Goal: Information Seeking & Learning: Learn about a topic

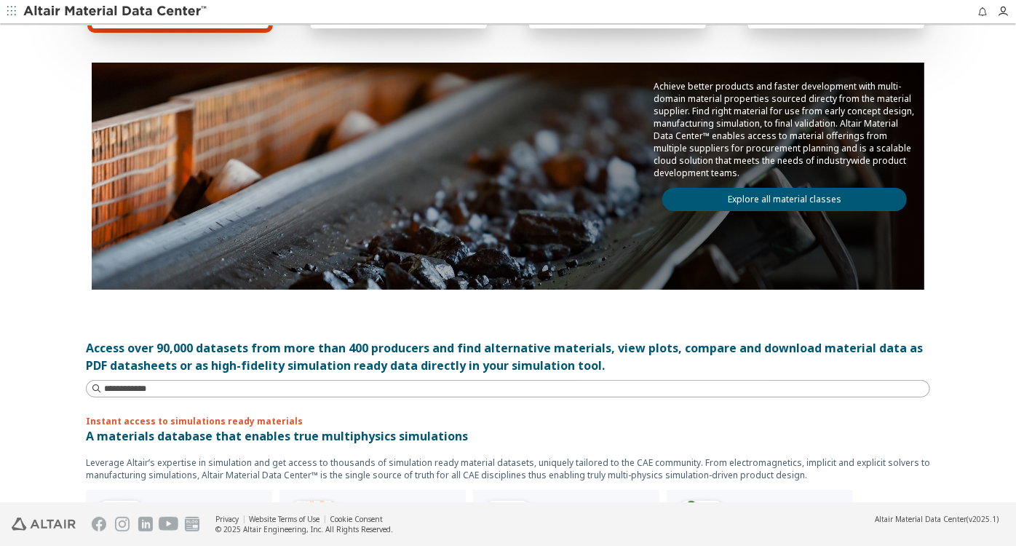
scroll to position [132, 0]
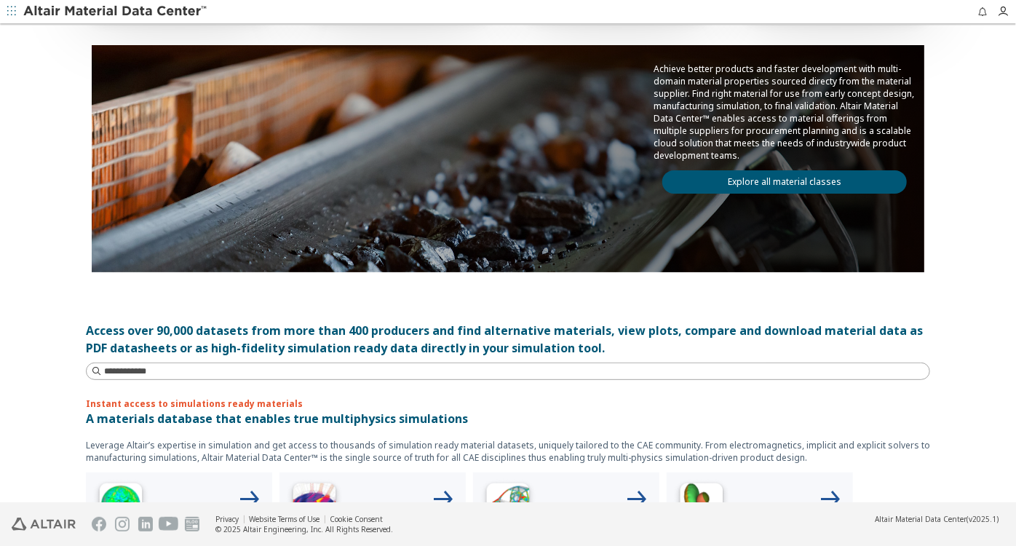
click at [783, 181] on link "Explore all material classes" at bounding box center [784, 181] width 244 height 23
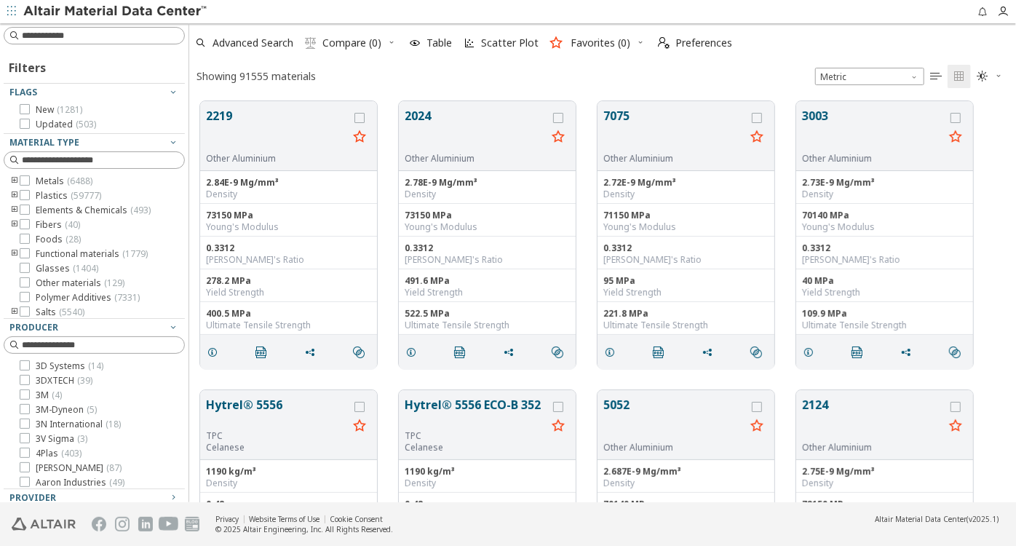
scroll to position [400, 815]
click at [10, 180] on icon "toogle group" at bounding box center [14, 181] width 10 height 12
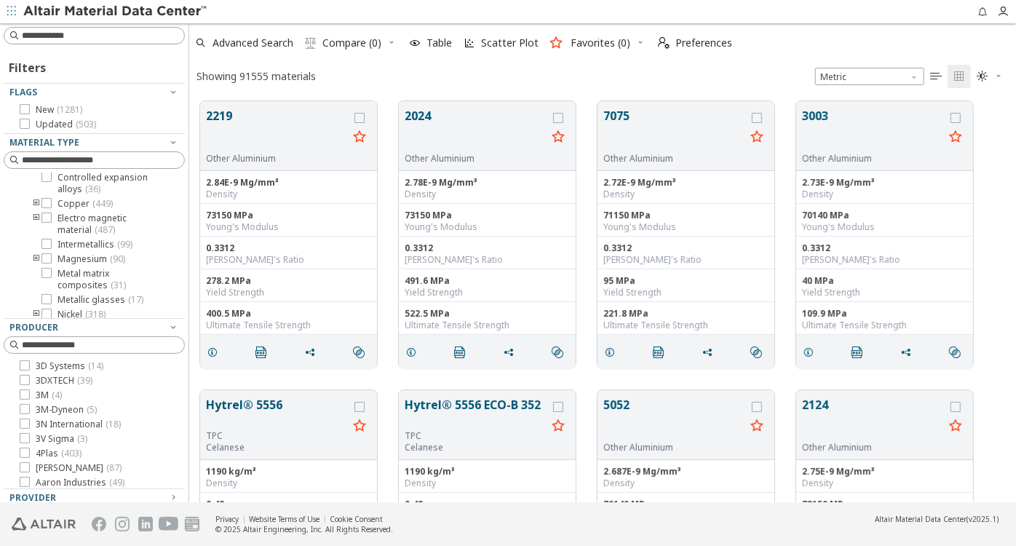
scroll to position [0, 0]
click at [35, 196] on icon "toogle group" at bounding box center [36, 196] width 10 height 12
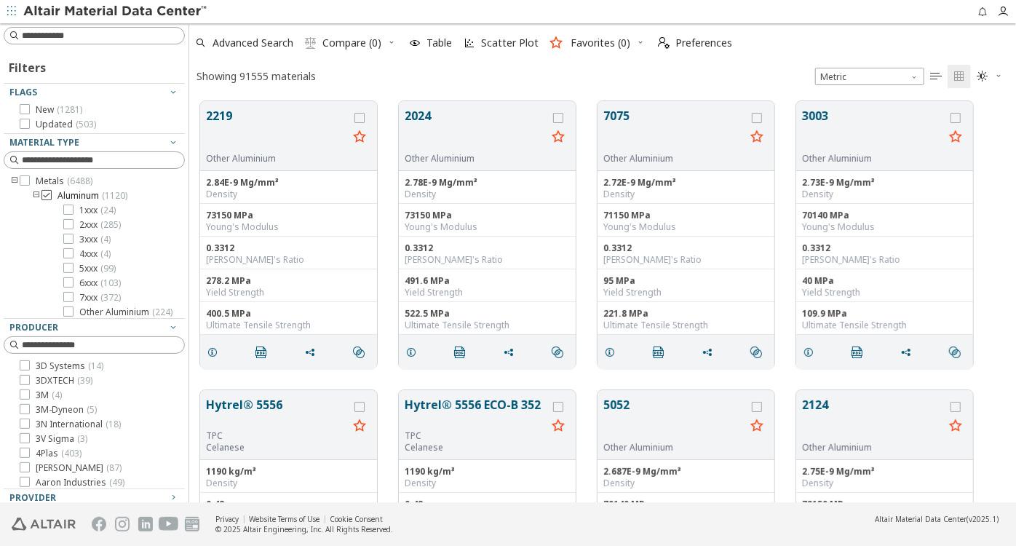
click at [95, 197] on span "Aluminum ( 1120 )" at bounding box center [92, 196] width 70 height 12
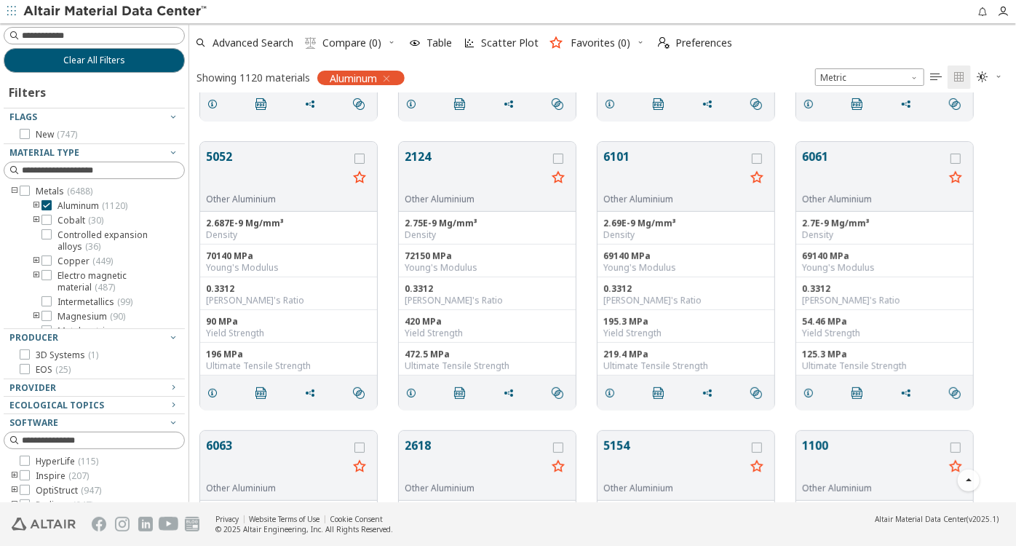
scroll to position [264, 0]
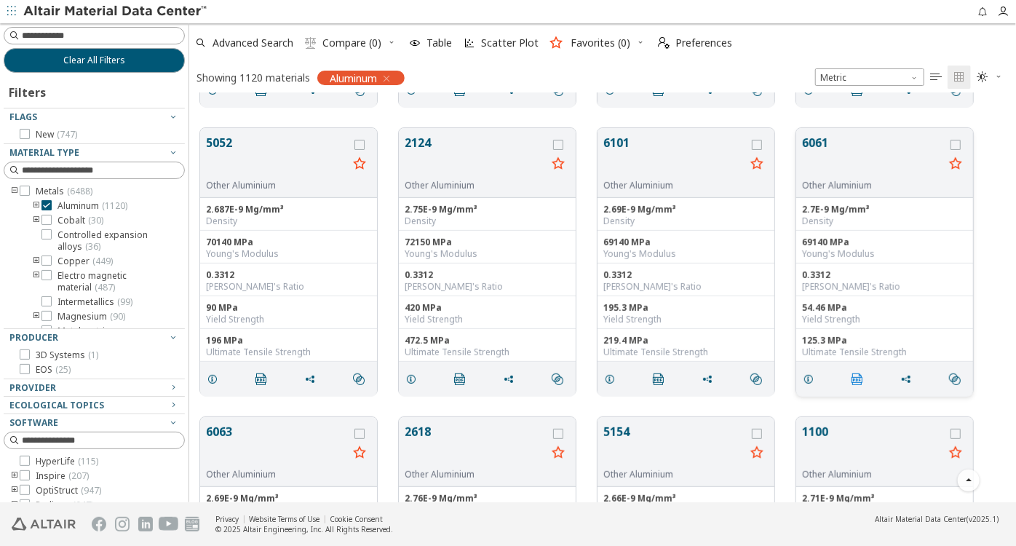
click at [860, 378] on icon "" at bounding box center [857, 379] width 12 height 12
click at [809, 379] on icon "grid" at bounding box center [808, 379] width 12 height 12
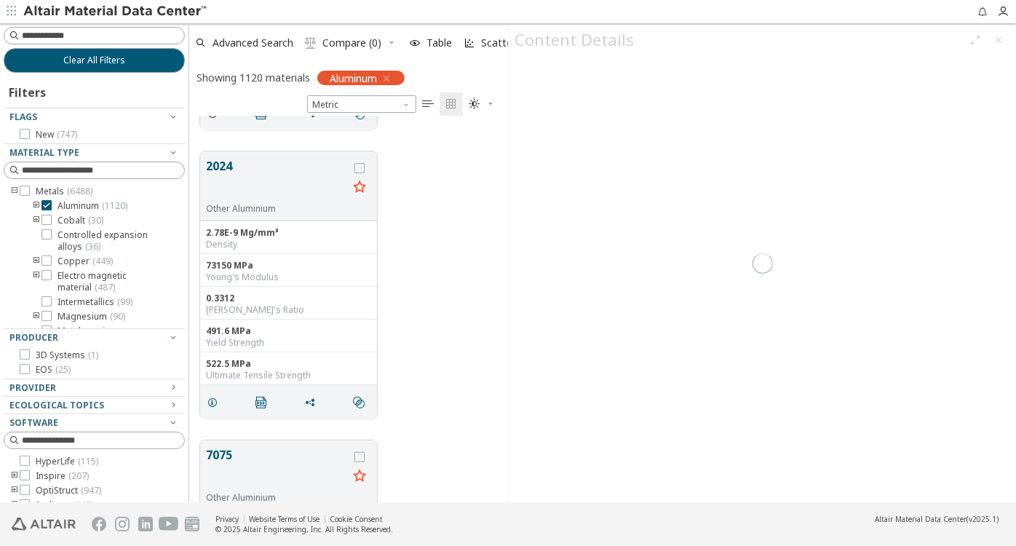
scroll to position [12, 12]
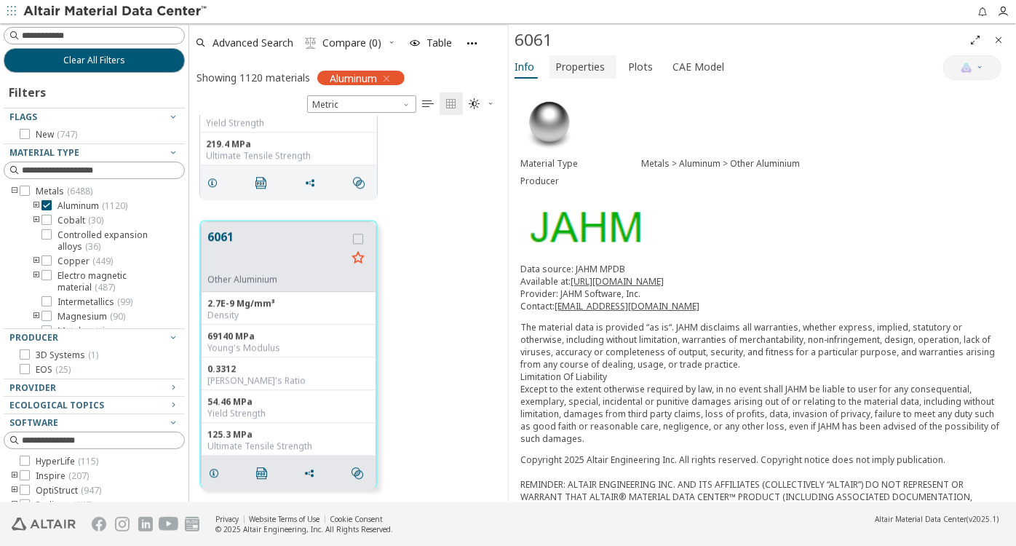
click at [585, 70] on span "Properties" at bounding box center [579, 66] width 49 height 23
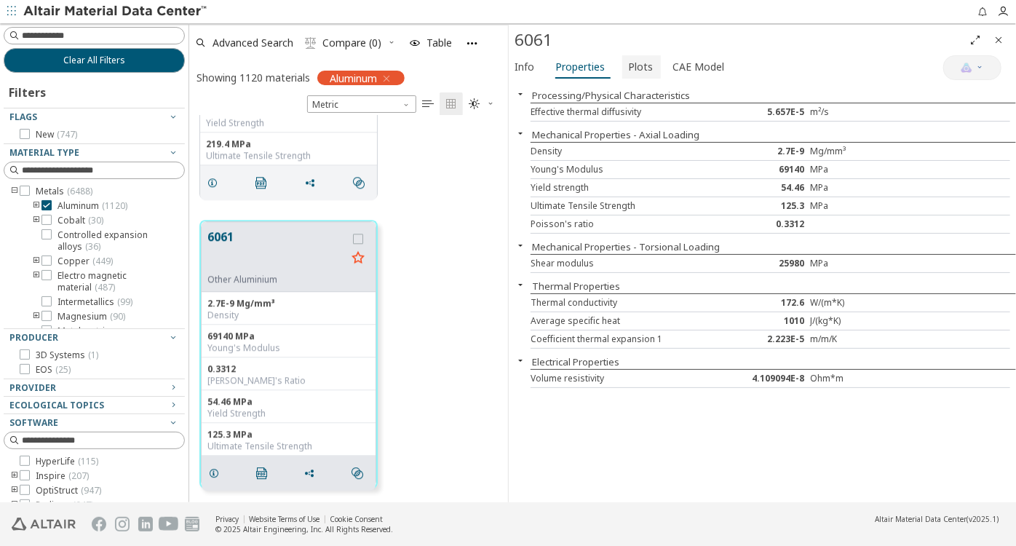
click at [628, 62] on span "Plots" at bounding box center [640, 66] width 25 height 23
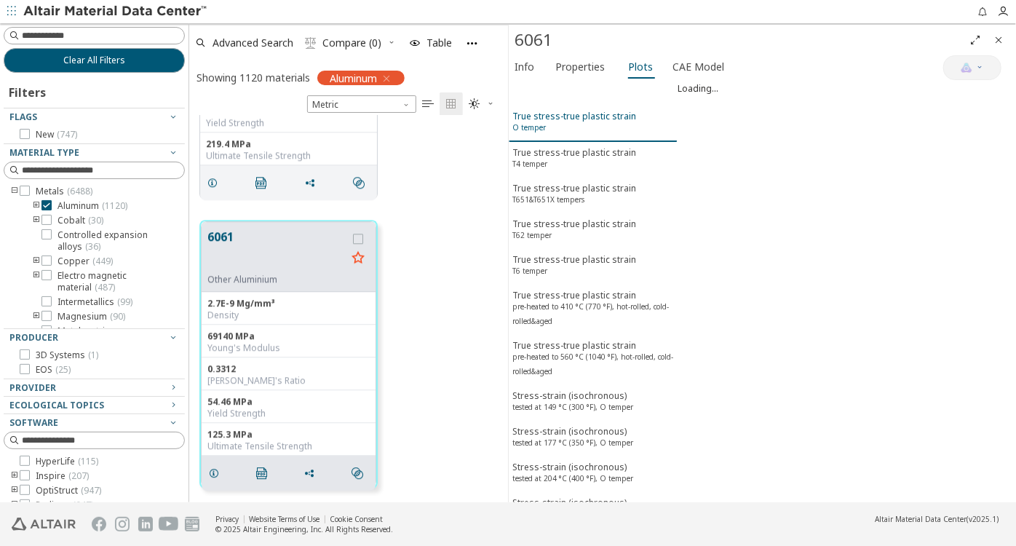
click at [586, 111] on div "True stress-true plastic strain O temper" at bounding box center [574, 123] width 124 height 27
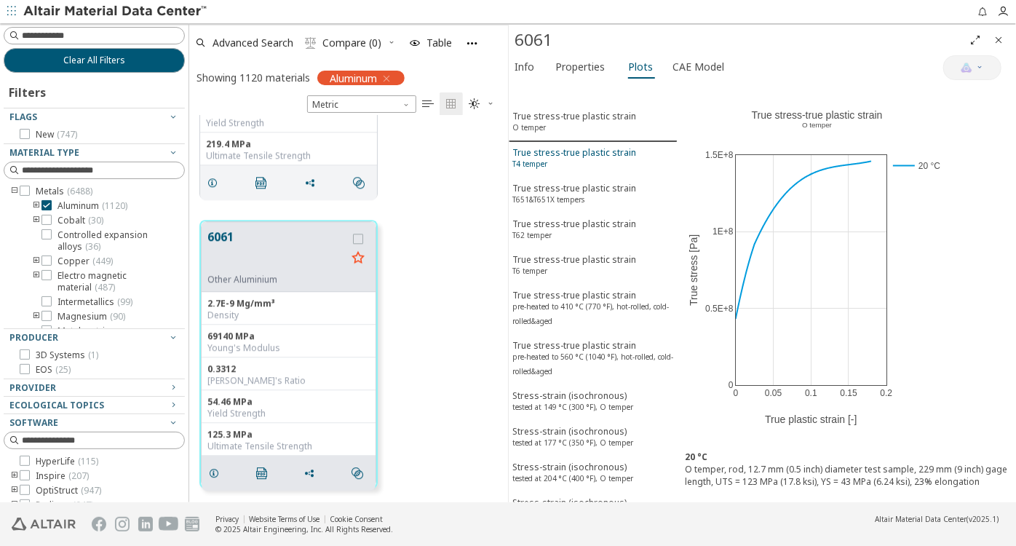
click at [581, 156] on div "True stress-true plastic strain T4 temper" at bounding box center [574, 159] width 124 height 27
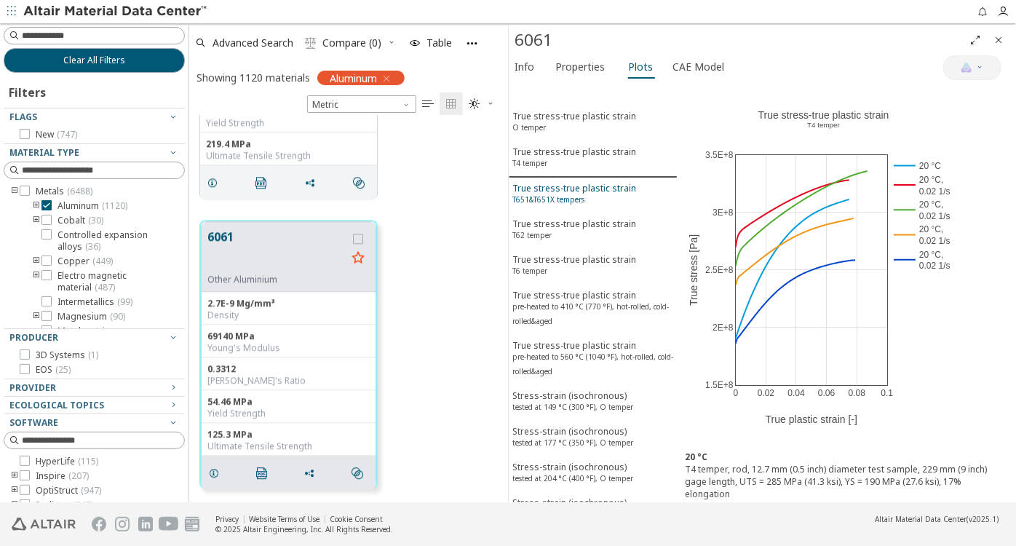
click at [583, 194] on sup "T651&T651X tempers" at bounding box center [548, 199] width 72 height 10
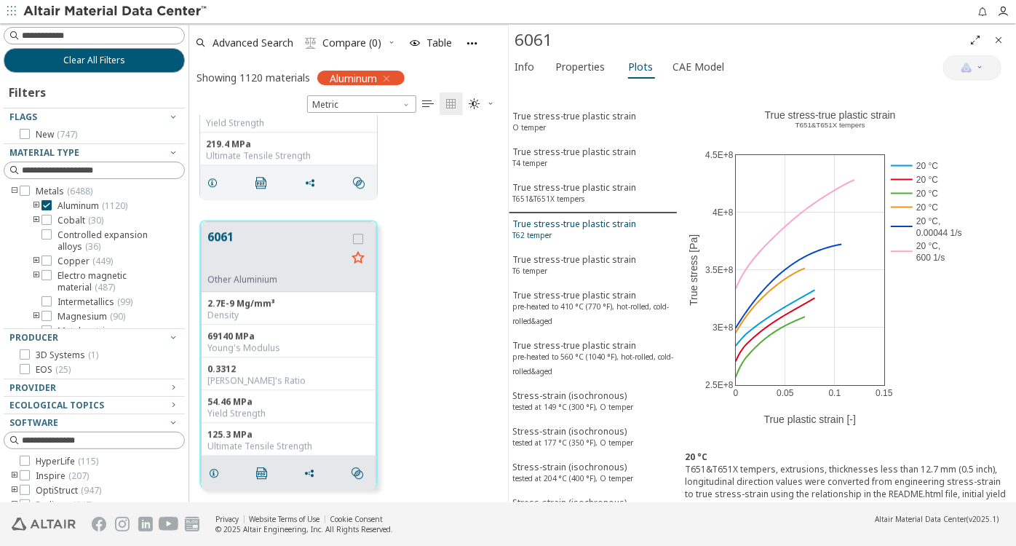
click at [586, 227] on div "True stress-true plastic strain T62 temper" at bounding box center [574, 231] width 124 height 27
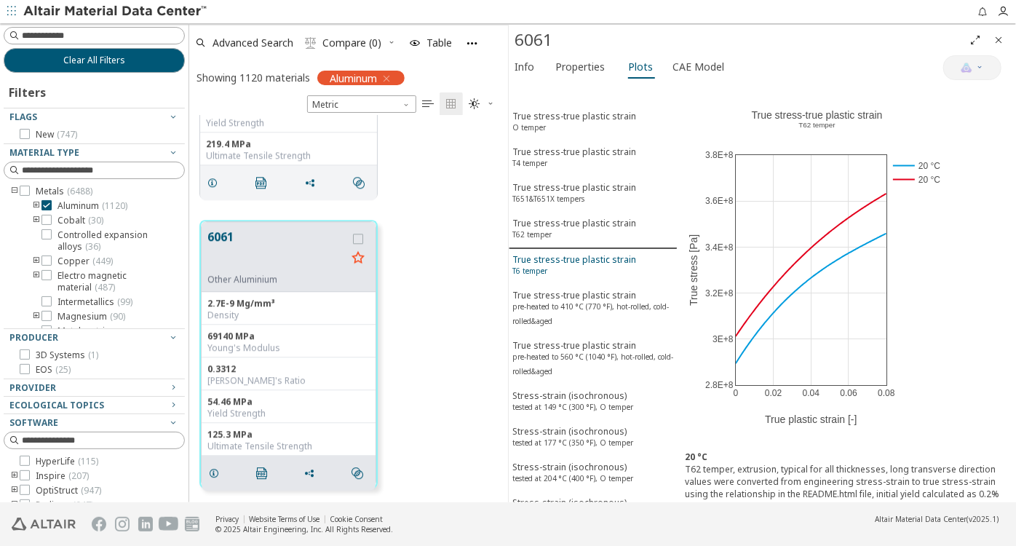
click at [590, 264] on div "True stress-true plastic strain T6 temper" at bounding box center [574, 266] width 124 height 27
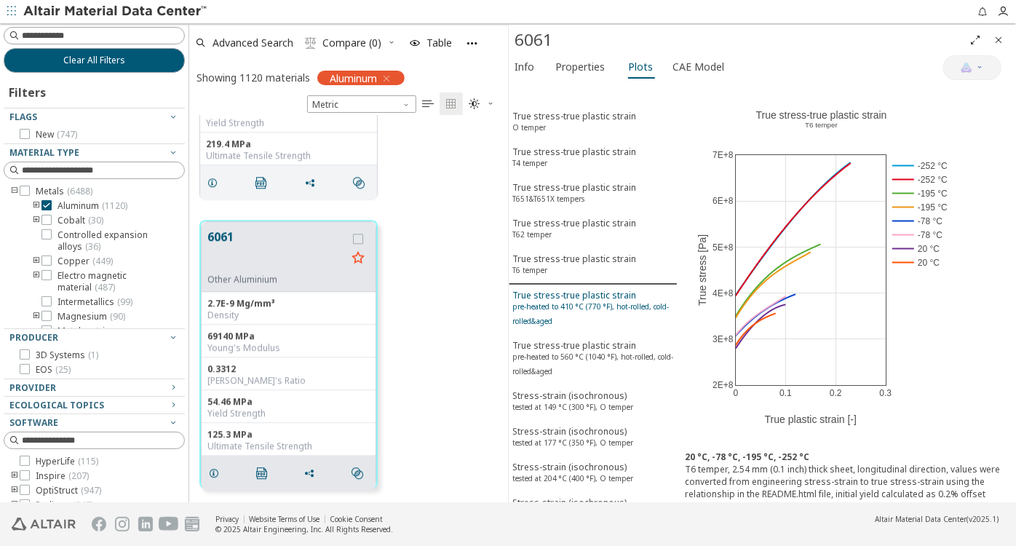
click at [589, 301] on sup "pre-heated to 410 °C (770 °F), hot-rolled, cold-rolled&aged" at bounding box center [590, 313] width 156 height 25
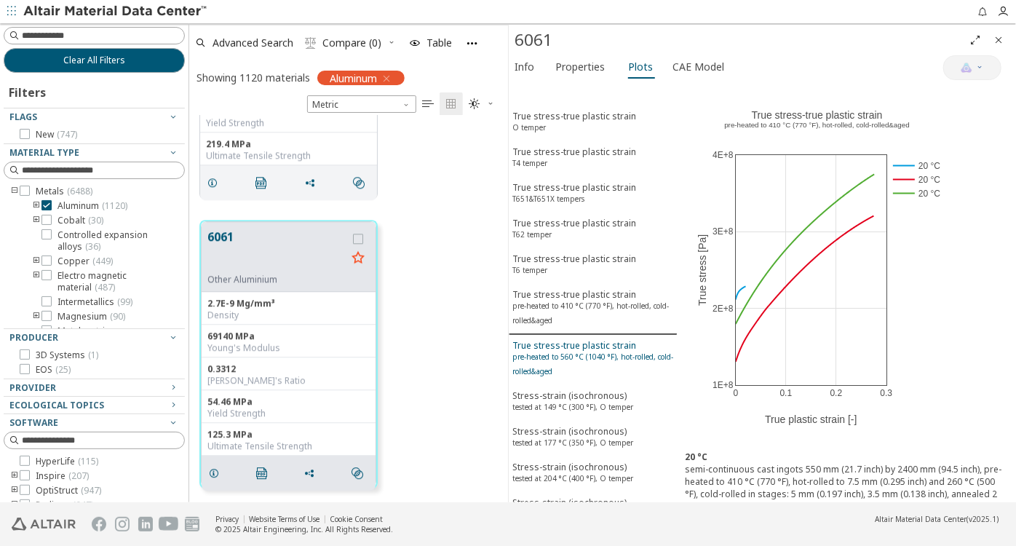
click at [591, 351] on sup "pre-heated to 560 °C (1040 °F), hot-rolled, cold-rolled&aged" at bounding box center [592, 363] width 161 height 25
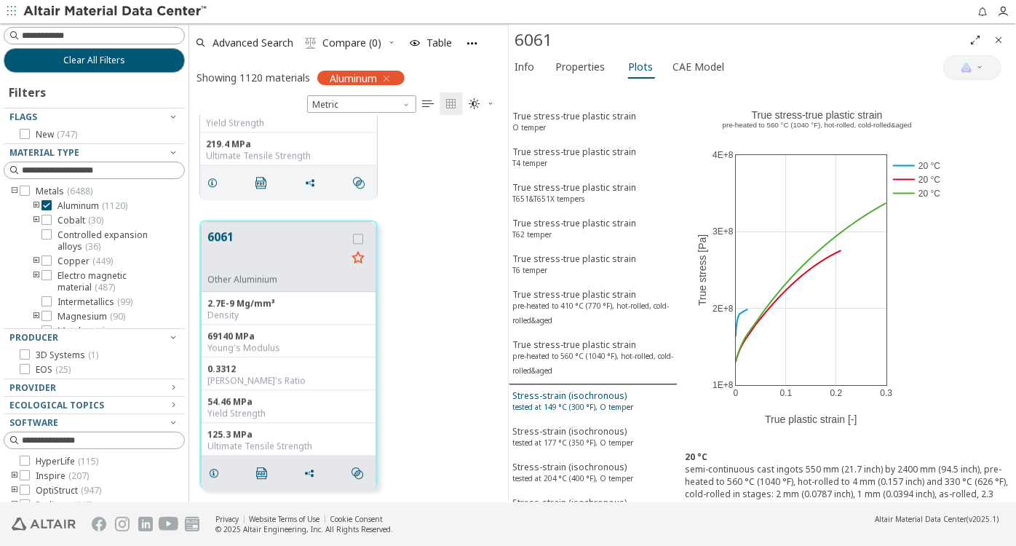
click at [599, 402] on div "Stress-strain (isochronous) tested at 149 °C (300 °F), O temper" at bounding box center [572, 402] width 121 height 27
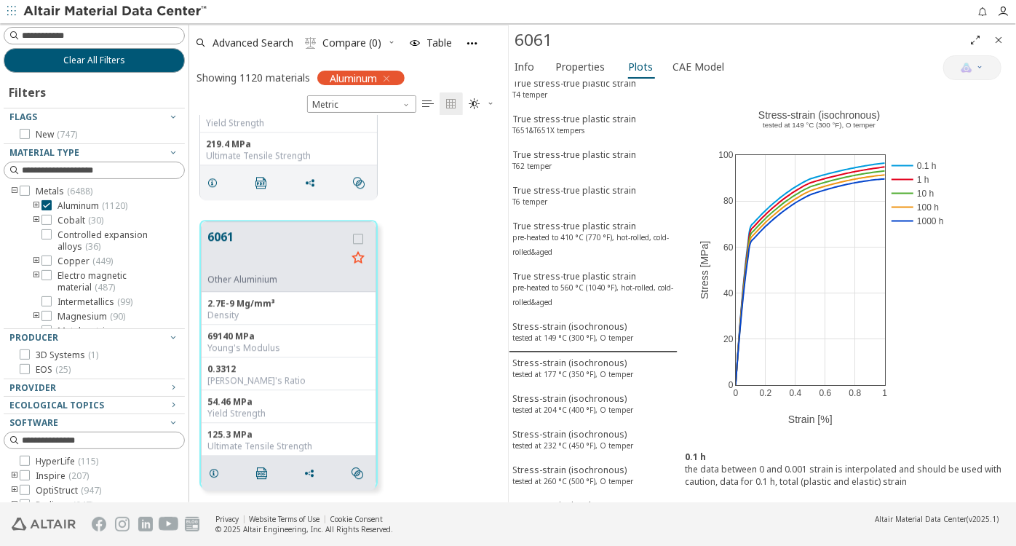
scroll to position [264, 0]
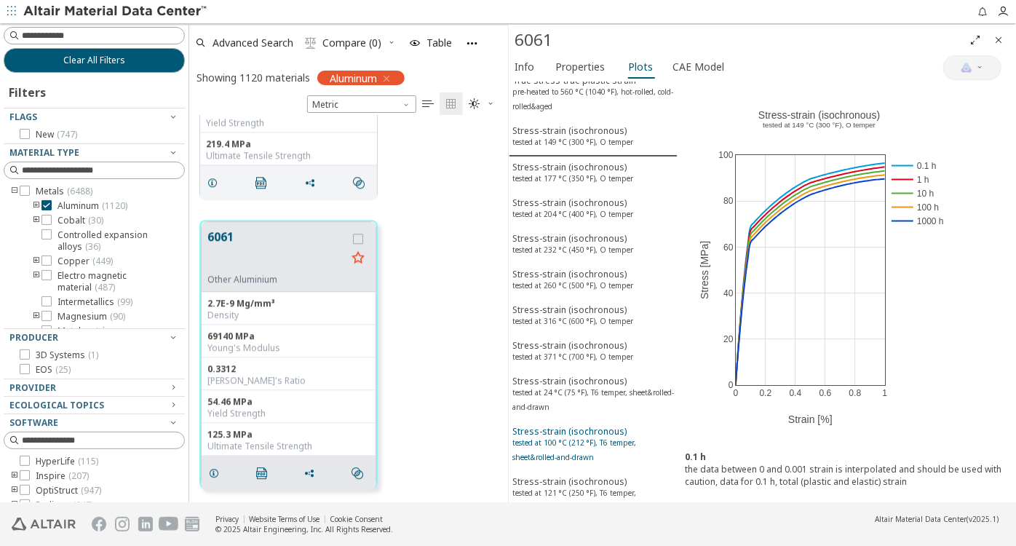
click at [575, 437] on sup "tested at 100 °C (212 °F), T6 temper, sheet&rolled-and-drawn" at bounding box center [574, 449] width 124 height 25
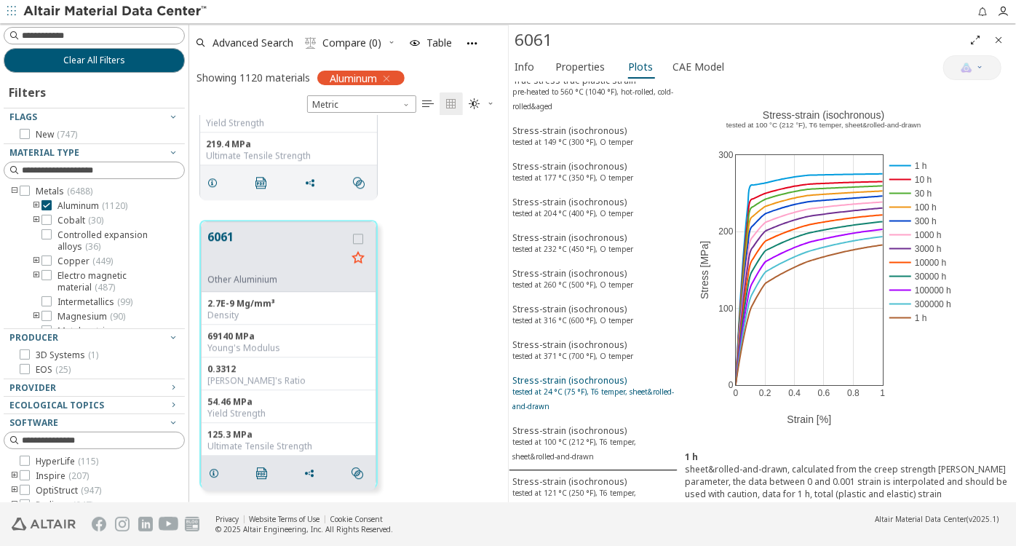
click at [586, 386] on sup "tested at 24 °C (75 °F), T6 temper, sheet&rolled-and-drawn" at bounding box center [592, 398] width 161 height 25
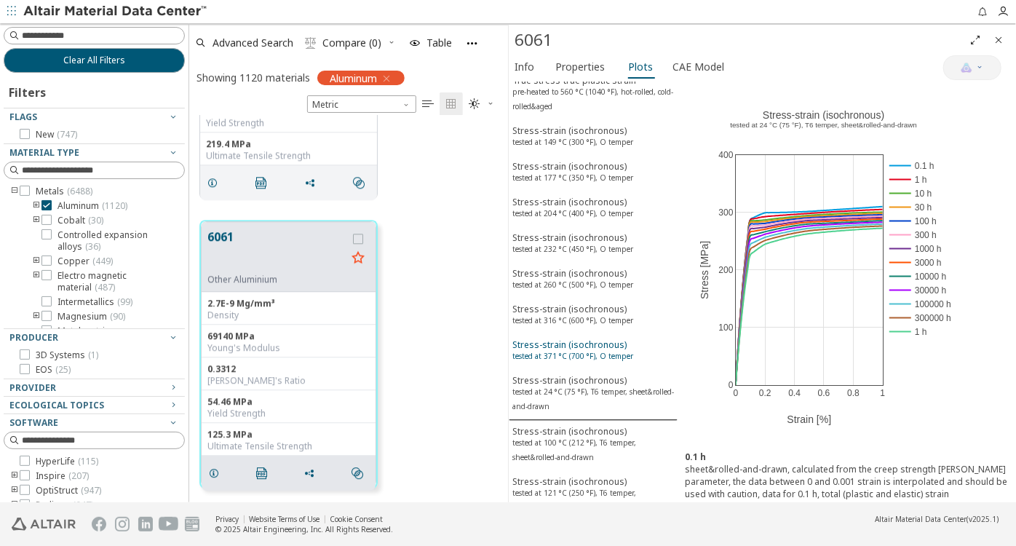
click at [585, 351] on sup "tested at 371 °C (700 °F), O temper" at bounding box center [572, 356] width 121 height 10
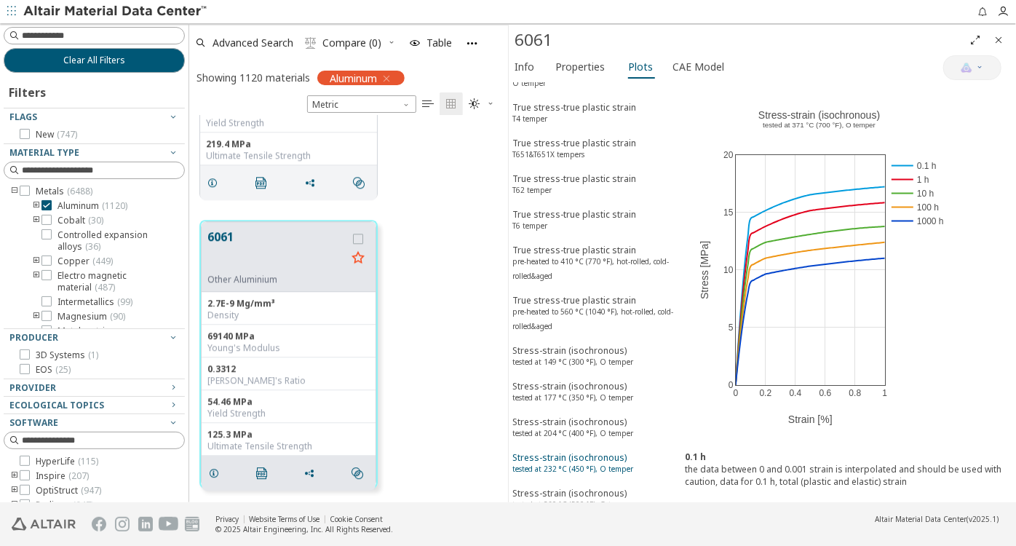
scroll to position [0, 0]
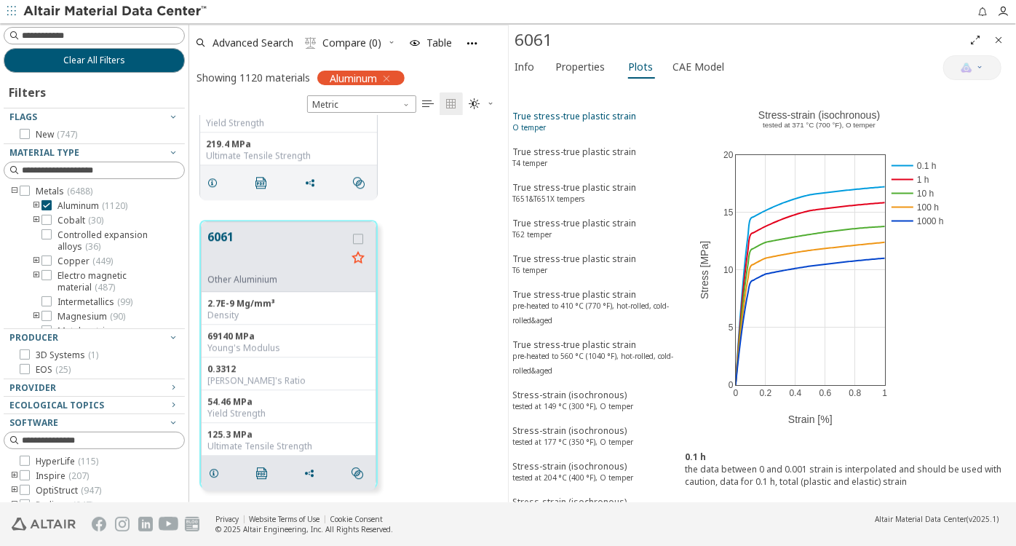
click at [562, 105] on button "True stress-true plastic strain O temper" at bounding box center [592, 123] width 169 height 36
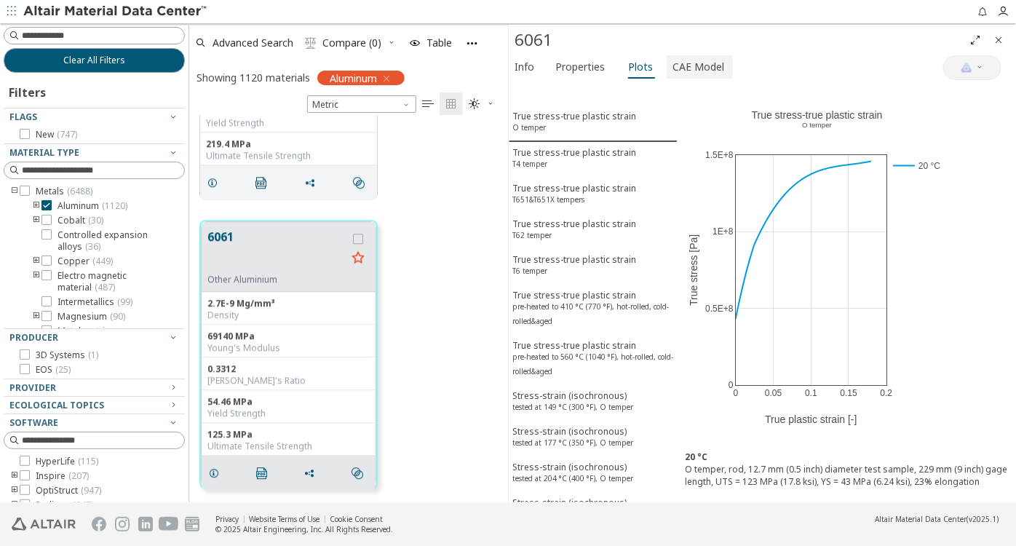
click at [703, 68] on span "CAE Model" at bounding box center [698, 66] width 52 height 23
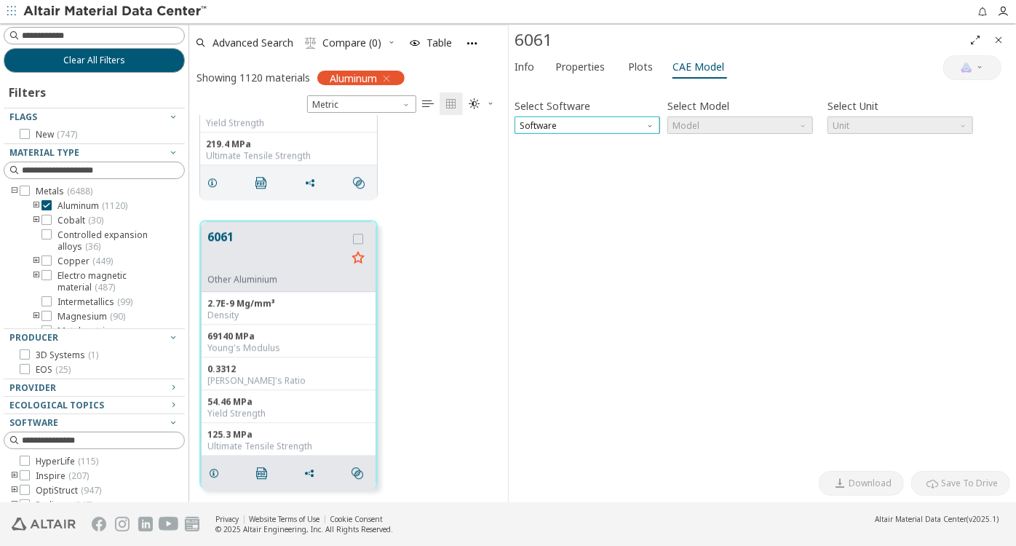
click at [559, 122] on span "Software" at bounding box center [586, 124] width 145 height 17
click at [535, 325] on div "Select Software Software Select Model Model Select Unit Unit Invalid data. Plea…" at bounding box center [761, 275] width 495 height 375
click at [566, 122] on span "Software" at bounding box center [586, 124] width 145 height 17
click at [750, 237] on div "Select Software Software Select Model Model Select Unit Unit Invalid data. Plea…" at bounding box center [761, 275] width 495 height 375
click at [634, 121] on span "Software" at bounding box center [586, 124] width 145 height 17
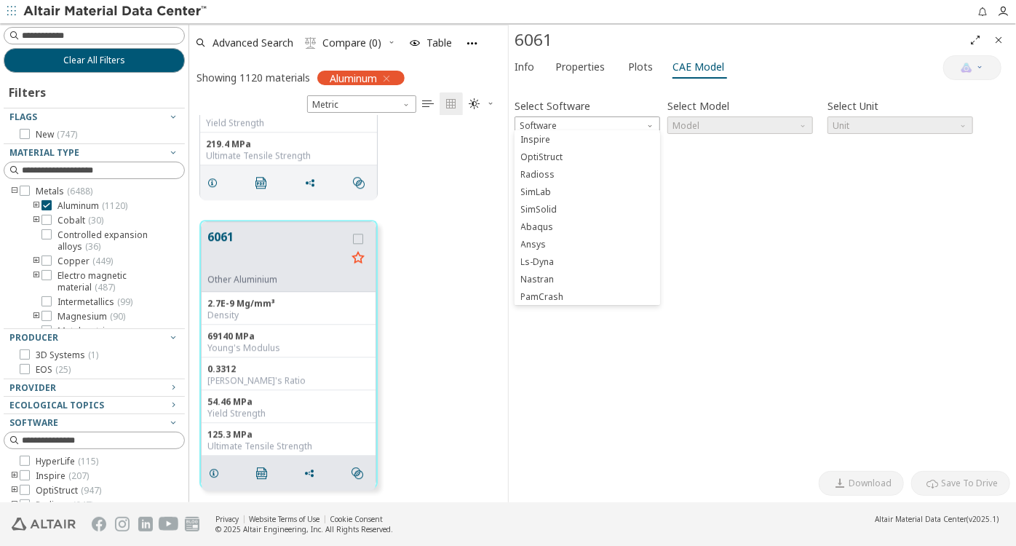
click at [726, 217] on div "Select Software Software Select Model Model Select Unit Unit Invalid data. Plea…" at bounding box center [761, 275] width 495 height 375
click at [524, 66] on span "Info" at bounding box center [524, 66] width 20 height 23
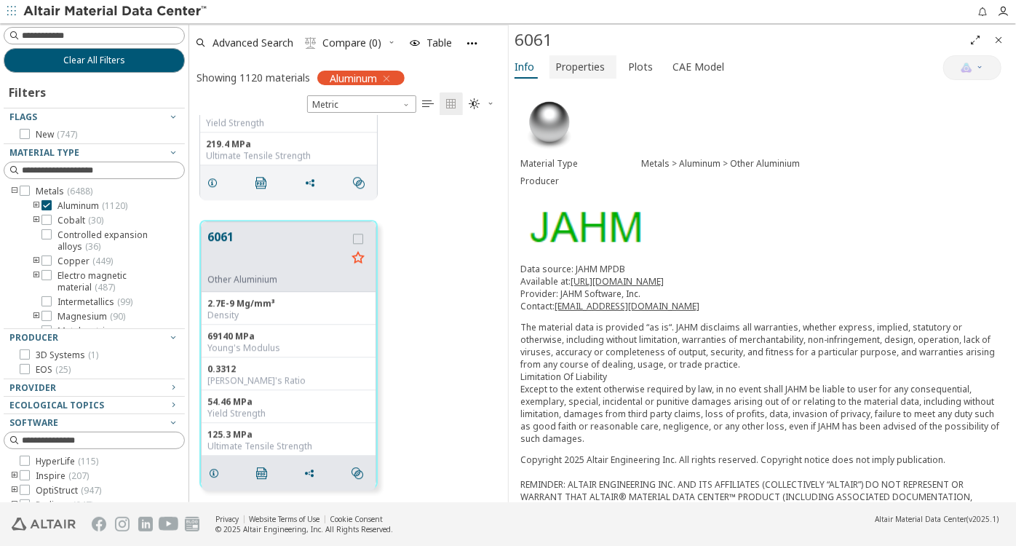
click at [572, 66] on span "Properties" at bounding box center [579, 66] width 49 height 23
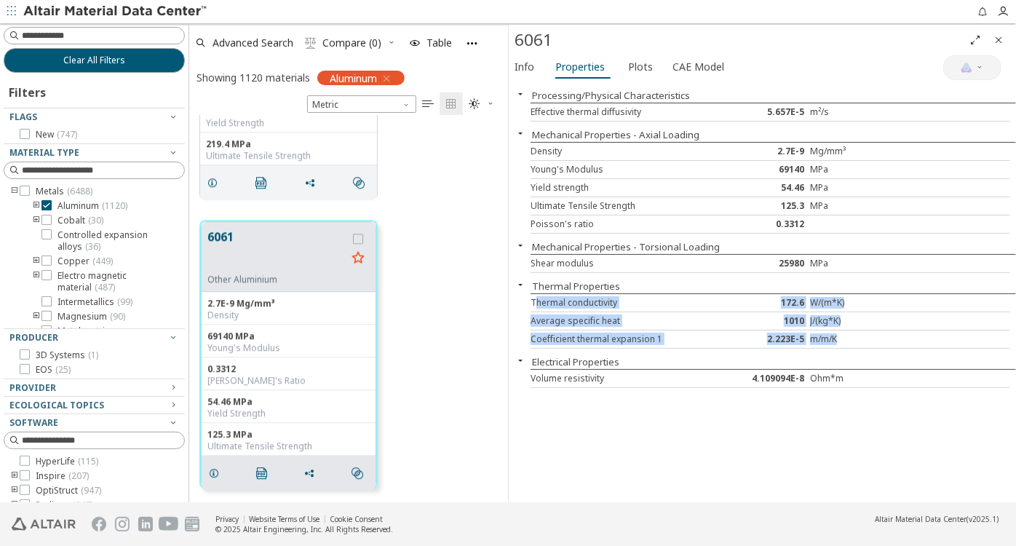
drag, startPoint x: 535, startPoint y: 295, endPoint x: 841, endPoint y: 338, distance: 308.4
click at [841, 338] on div "Thermal conductivity 172.6 W/(m*K) Average specific heat 1010 J/(kg*K) Coeffici…" at bounding box center [772, 320] width 485 height 55
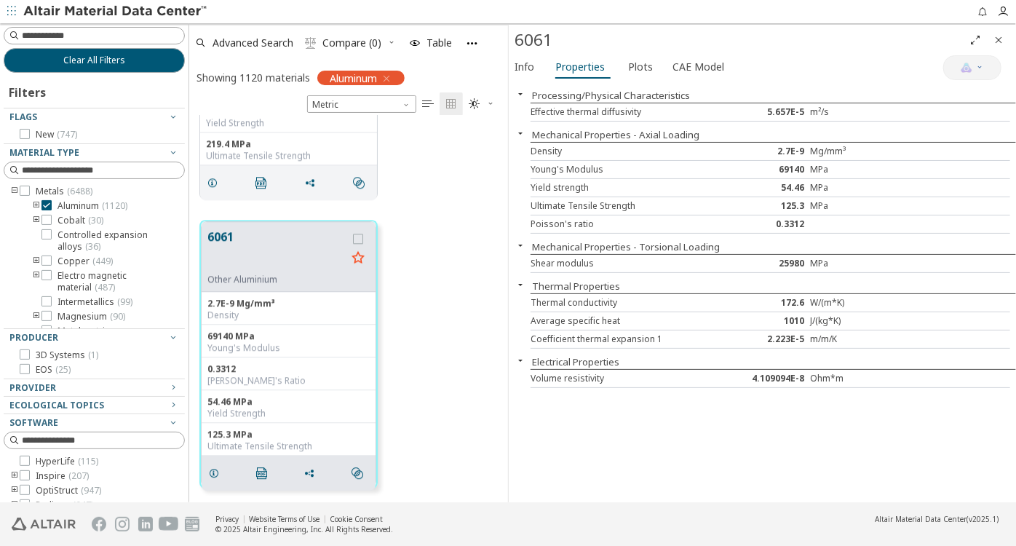
click at [738, 426] on div "Processing/Physical Characteristics Effective thermal diffusivity 5.657E-5 m²/s…" at bounding box center [761, 292] width 507 height 420
click at [640, 62] on span "Plots" at bounding box center [640, 66] width 25 height 23
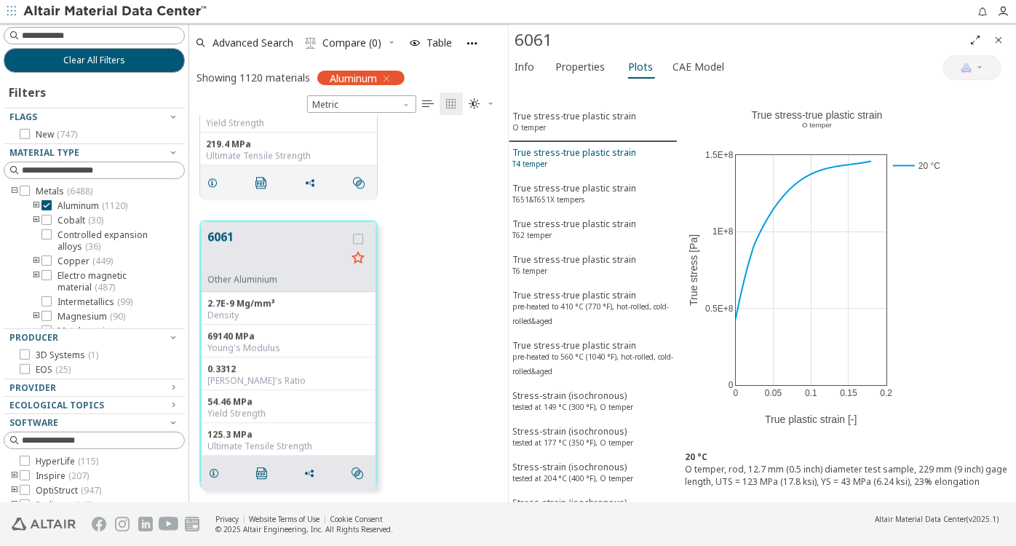
click at [565, 156] on div "True stress-true plastic strain T4 temper" at bounding box center [574, 159] width 124 height 27
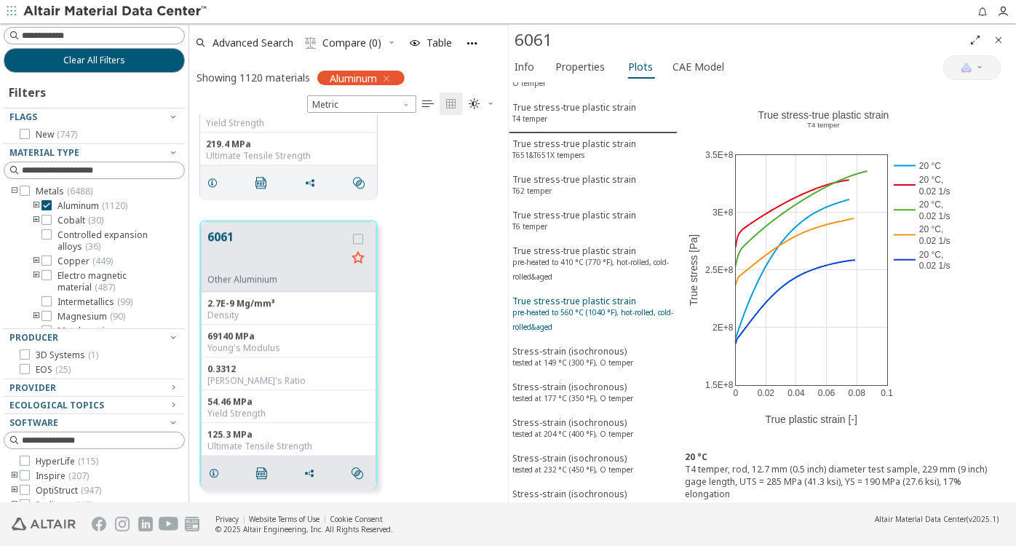
scroll to position [65, 0]
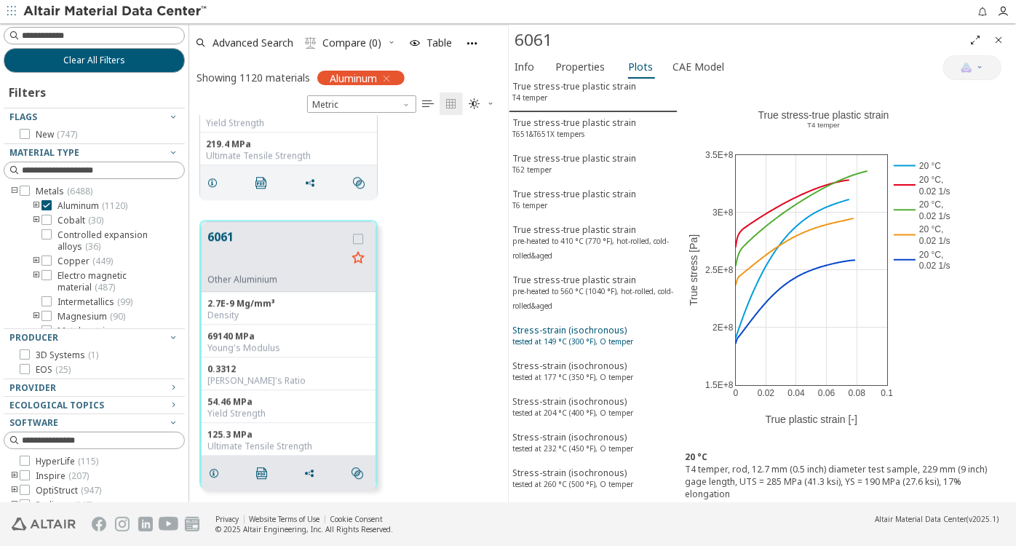
click at [562, 336] on sup "tested at 149 °C (300 °F), O temper" at bounding box center [572, 341] width 121 height 10
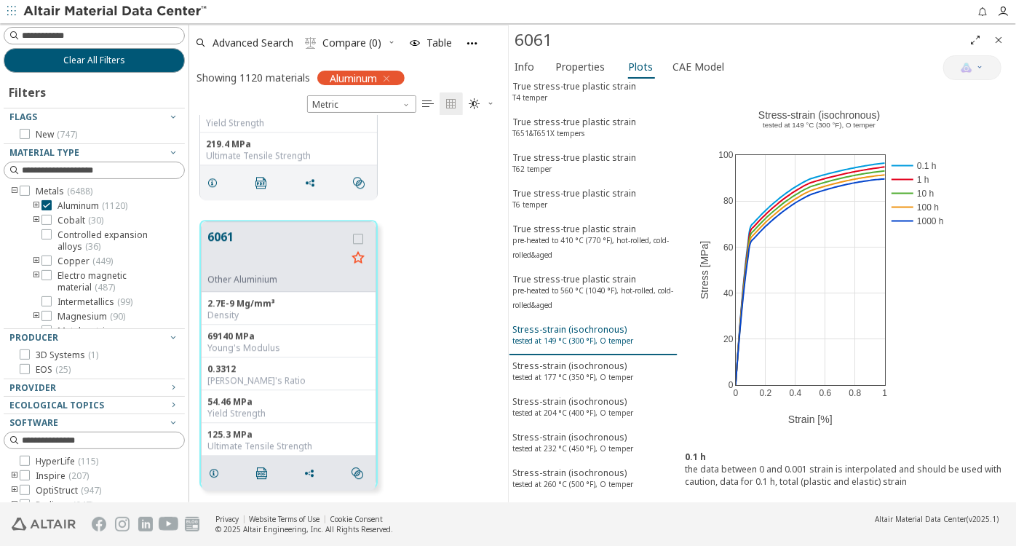
scroll to position [132, 0]
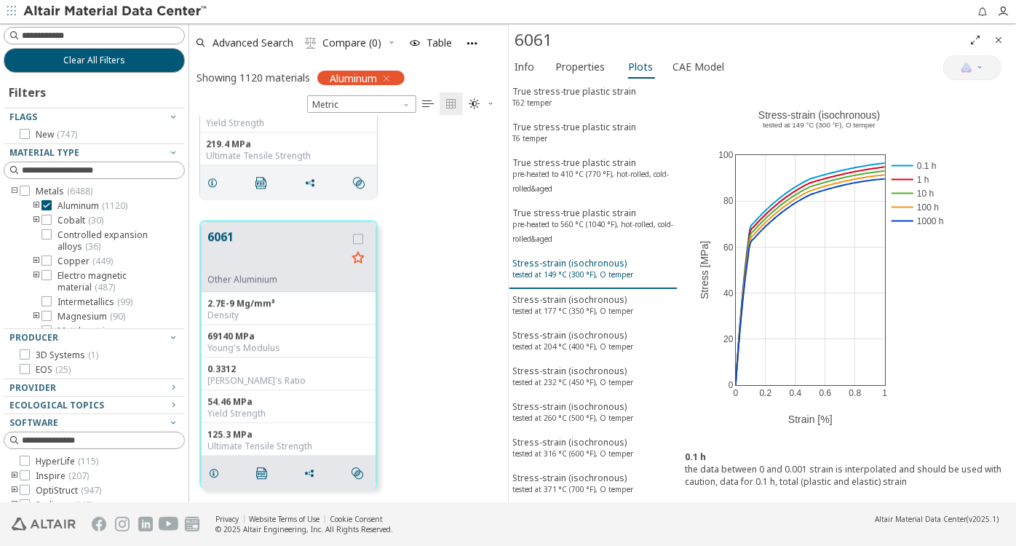
click at [572, 257] on div "Stress-strain (isochronous) tested at 149 °C (300 °F), O temper" at bounding box center [572, 270] width 121 height 27
click at [593, 306] on sup "tested at 177 °C (350 °F), O temper" at bounding box center [572, 311] width 121 height 10
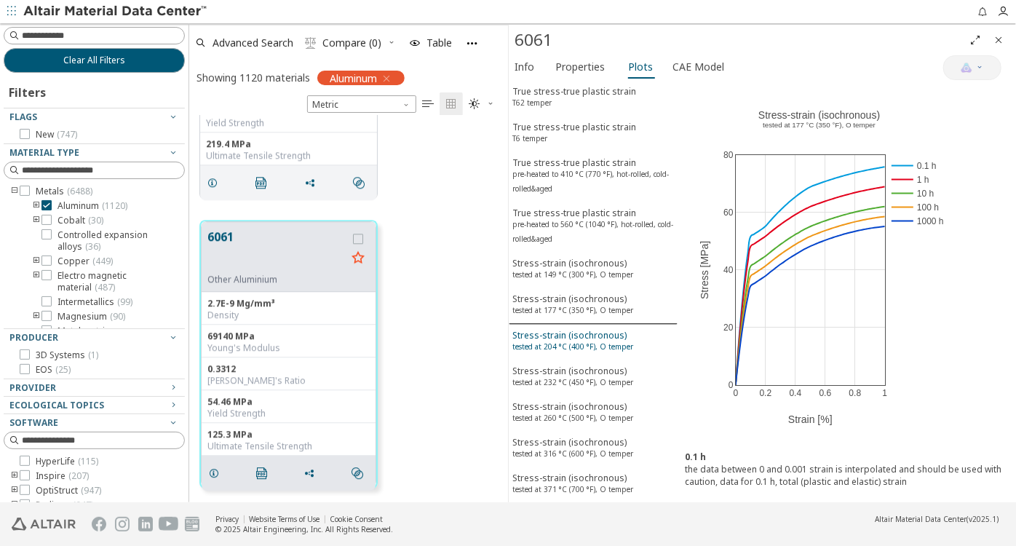
click at [593, 341] on sup "tested at 204 °C (400 °F), O temper" at bounding box center [572, 346] width 121 height 10
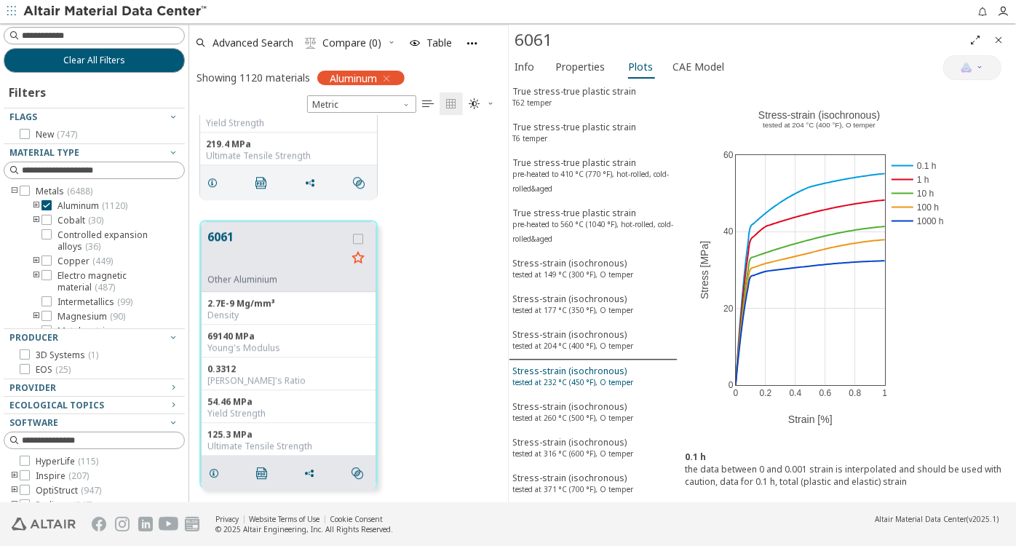
click at [582, 377] on sup "tested at 232 °C (450 °F), O temper" at bounding box center [572, 382] width 121 height 10
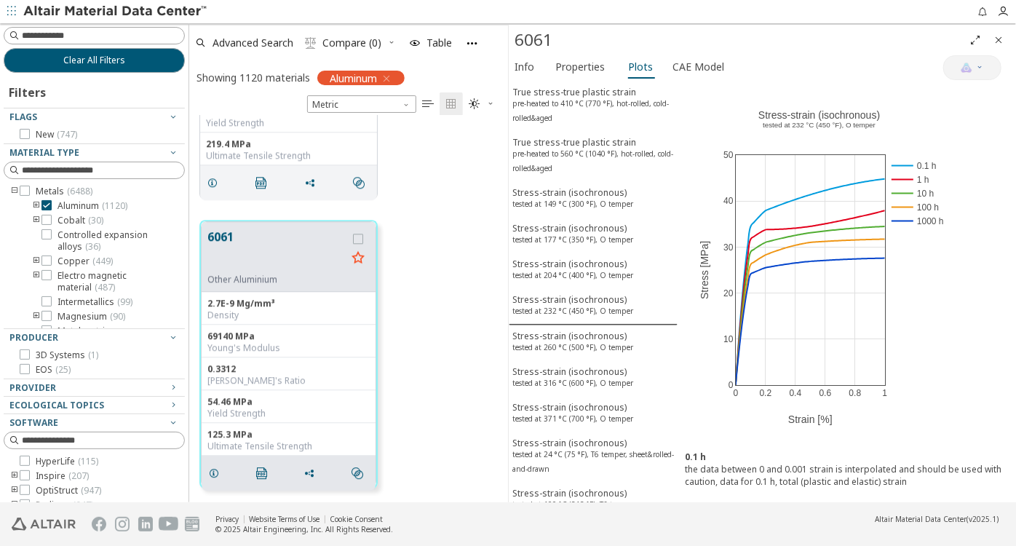
scroll to position [463, 0]
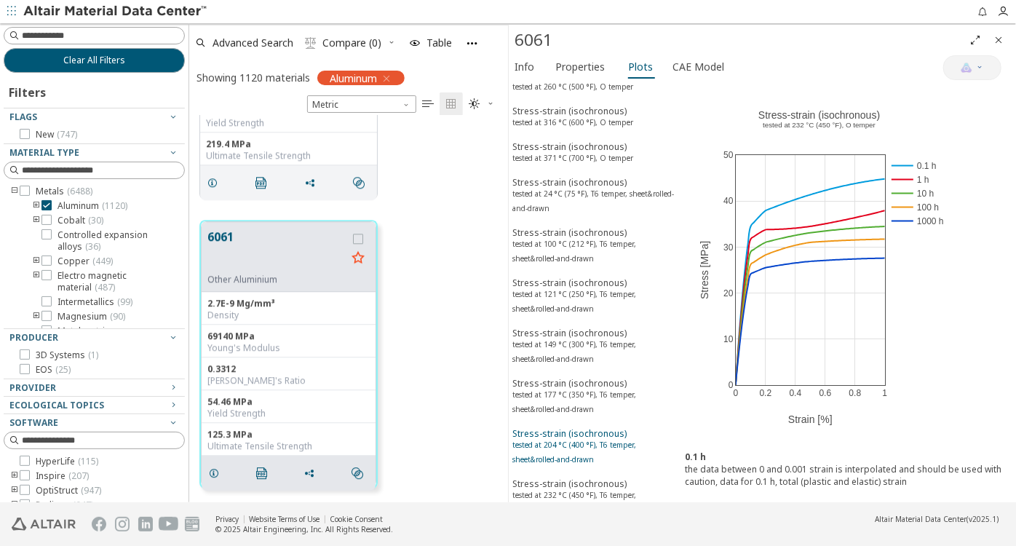
click at [579, 427] on div "Stress-strain (isochronous) tested at 204 °C (400 °F), T6 temper, sheet&rolled-…" at bounding box center [592, 447] width 161 height 41
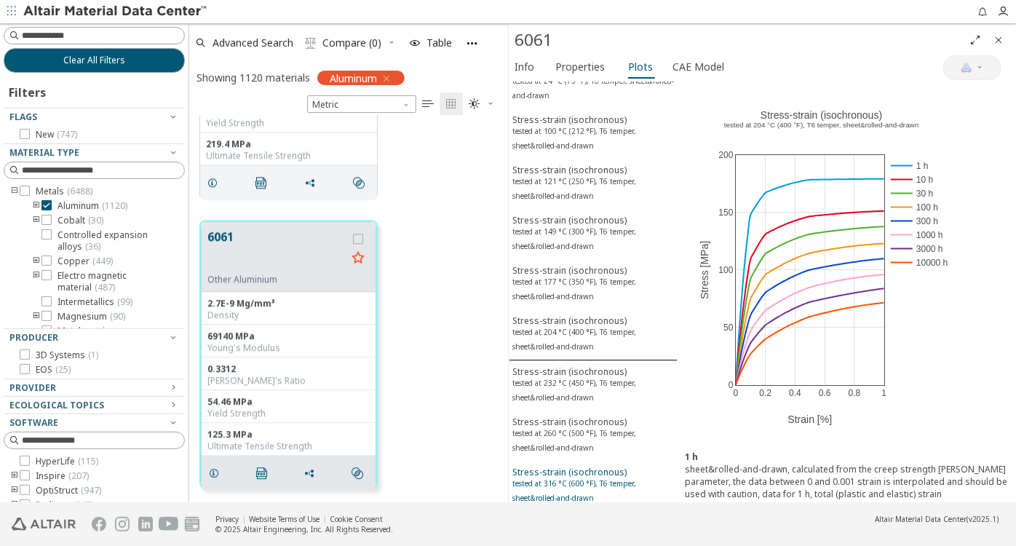
scroll to position [661, 0]
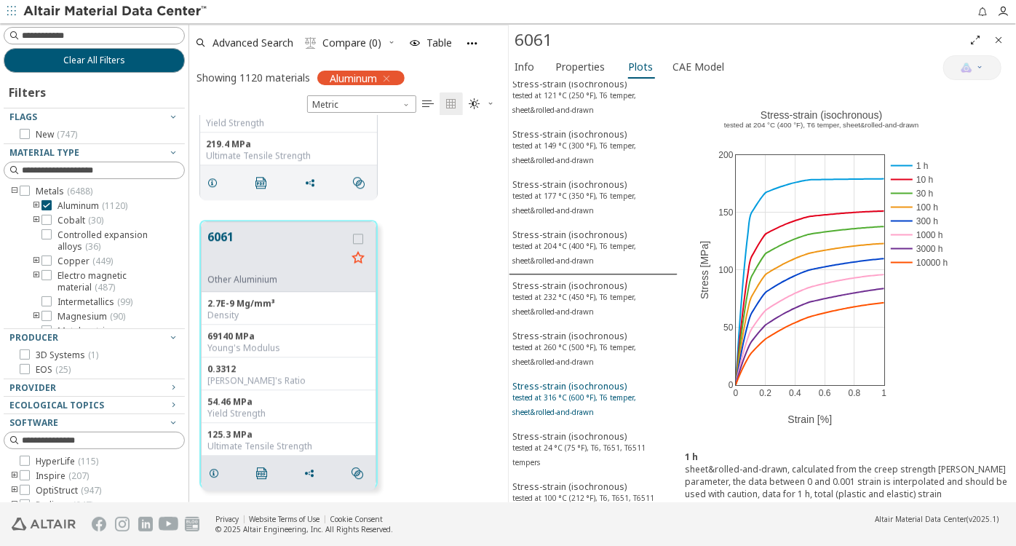
click at [582, 392] on sup "tested at 316 °C (600 °F), T6 temper, sheet&rolled-and-drawn" at bounding box center [574, 404] width 124 height 25
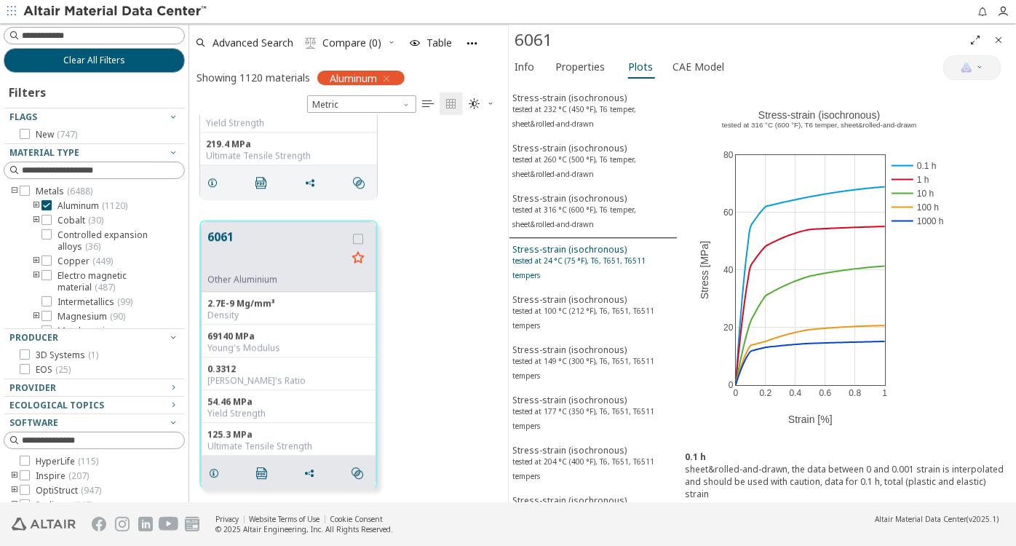
scroll to position [859, 0]
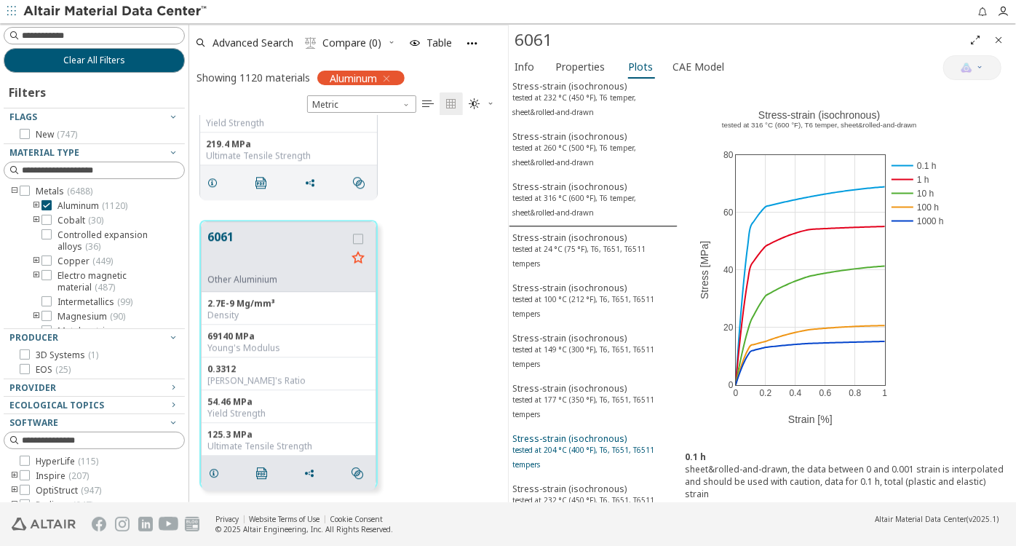
click at [581, 432] on div "Stress-strain (isochronous) tested at 204 °C (400 °F), T6, T651, T6511 tempers" at bounding box center [592, 452] width 161 height 41
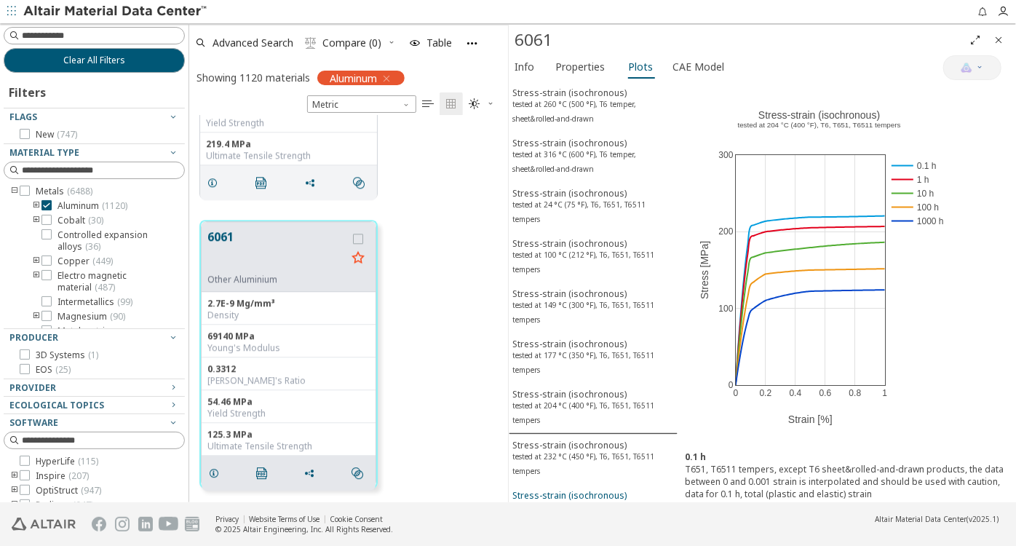
scroll to position [991, 0]
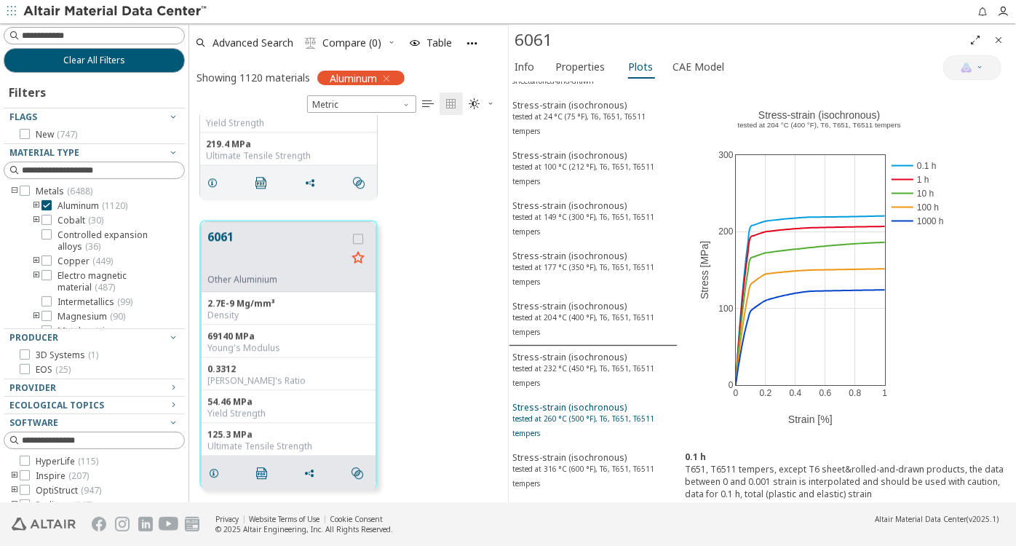
click at [606, 401] on div "Stress-strain (isochronous) tested at 260 °C (500 °F), T6, T651, T6511 tempers" at bounding box center [592, 421] width 161 height 41
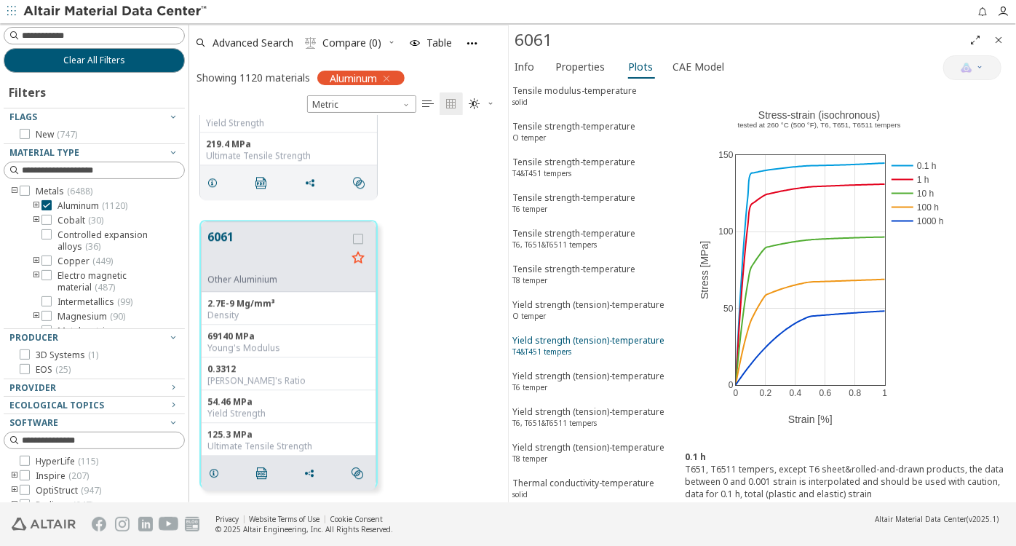
scroll to position [2182, 0]
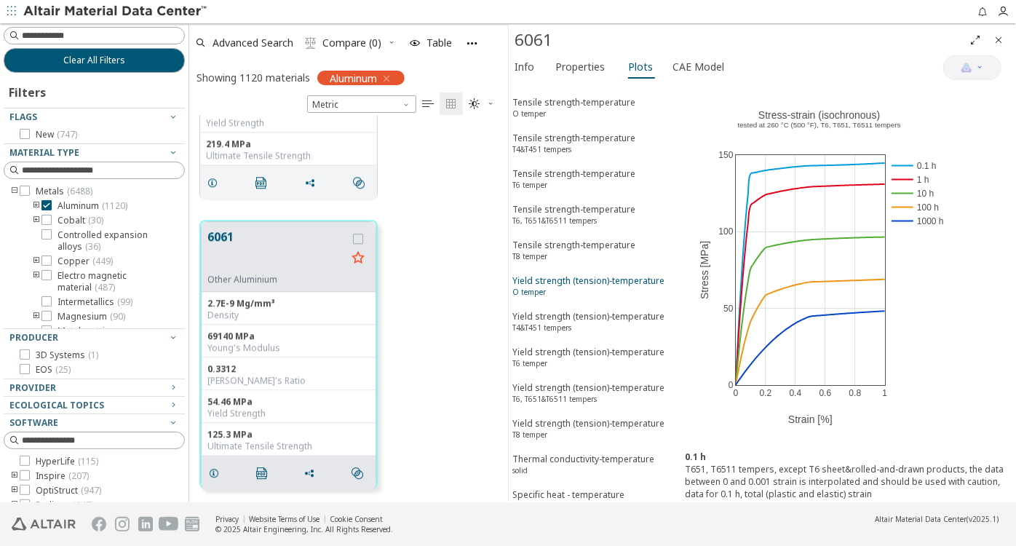
click at [582, 274] on div "Yield strength (tension)-temperature O temper" at bounding box center [588, 287] width 152 height 27
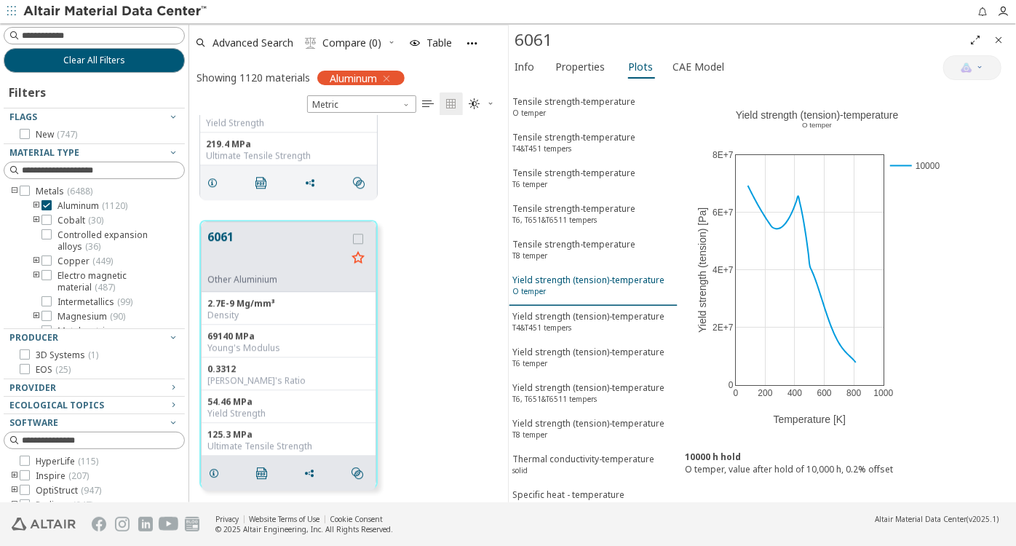
scroll to position [2181, 0]
click at [611, 346] on div "Yield strength (tension)-temperature T6 temper" at bounding box center [588, 359] width 152 height 27
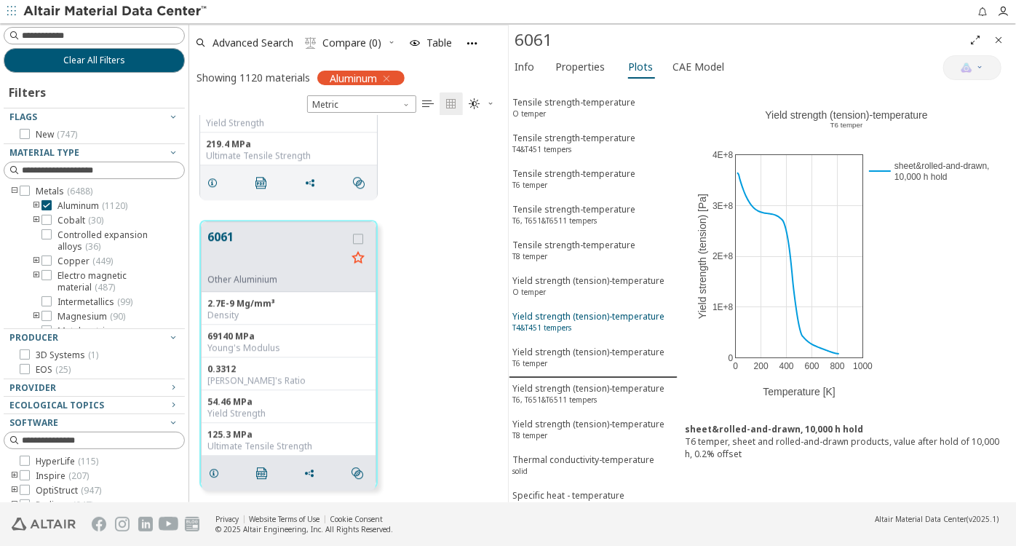
click at [617, 310] on div "Yield strength (tension)-temperature T4&T451 tempers" at bounding box center [588, 323] width 152 height 27
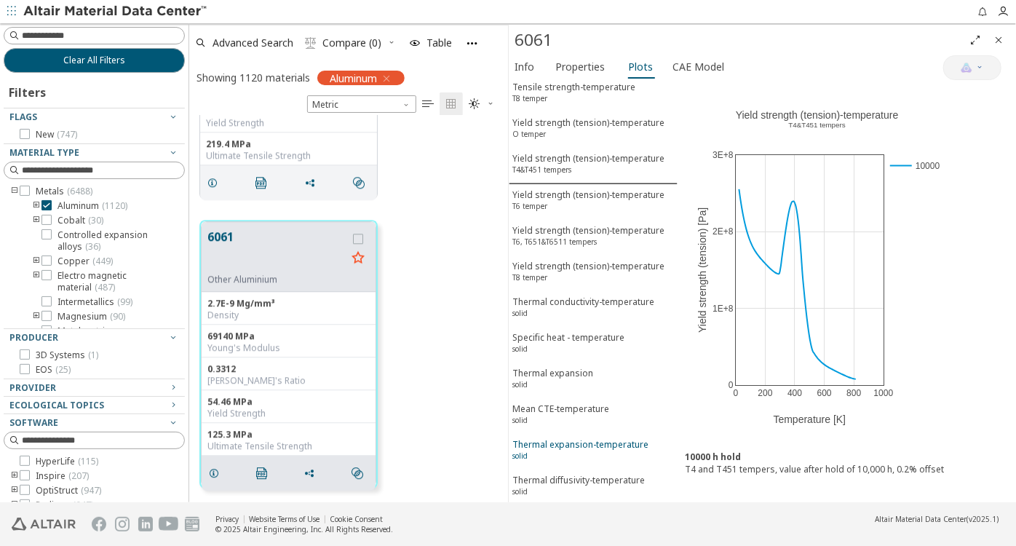
scroll to position [2379, 0]
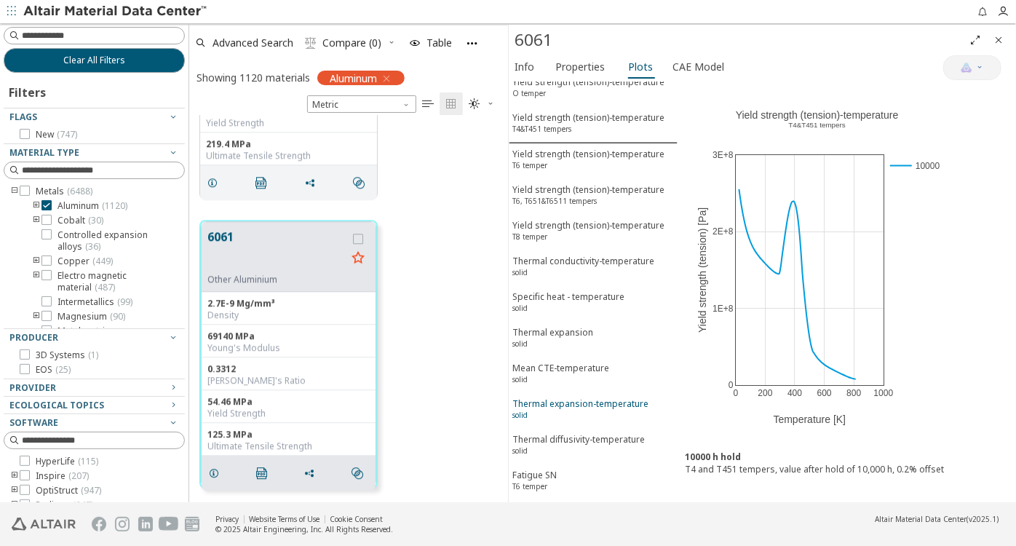
click at [551, 397] on div "Thermal expansion-temperature solid" at bounding box center [580, 410] width 136 height 27
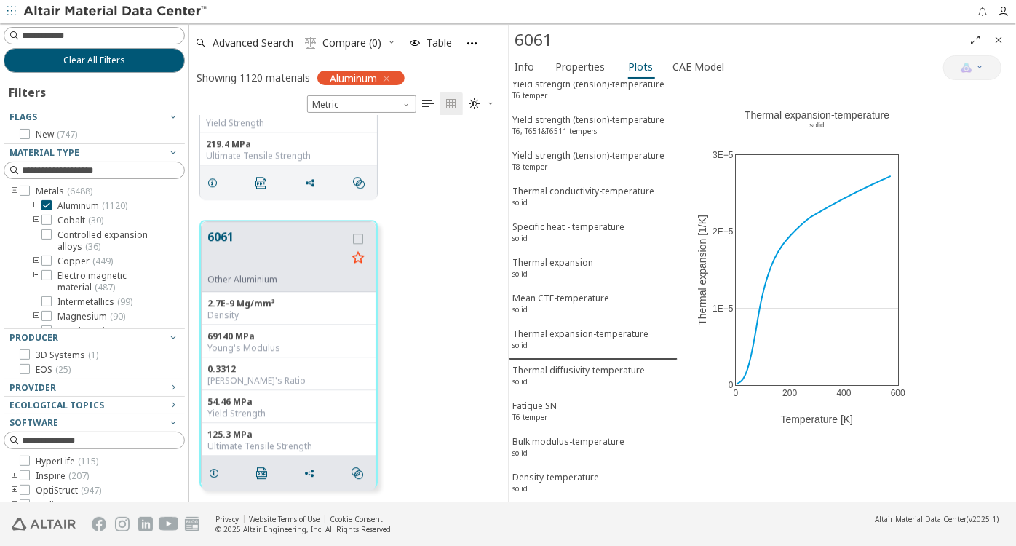
scroll to position [2529, 0]
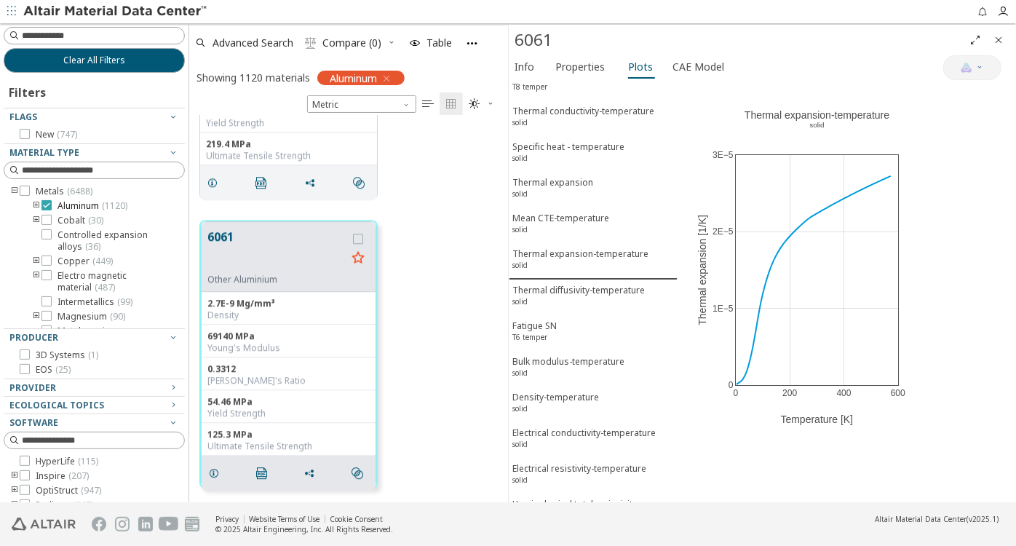
click at [43, 200] on div at bounding box center [46, 205] width 10 height 10
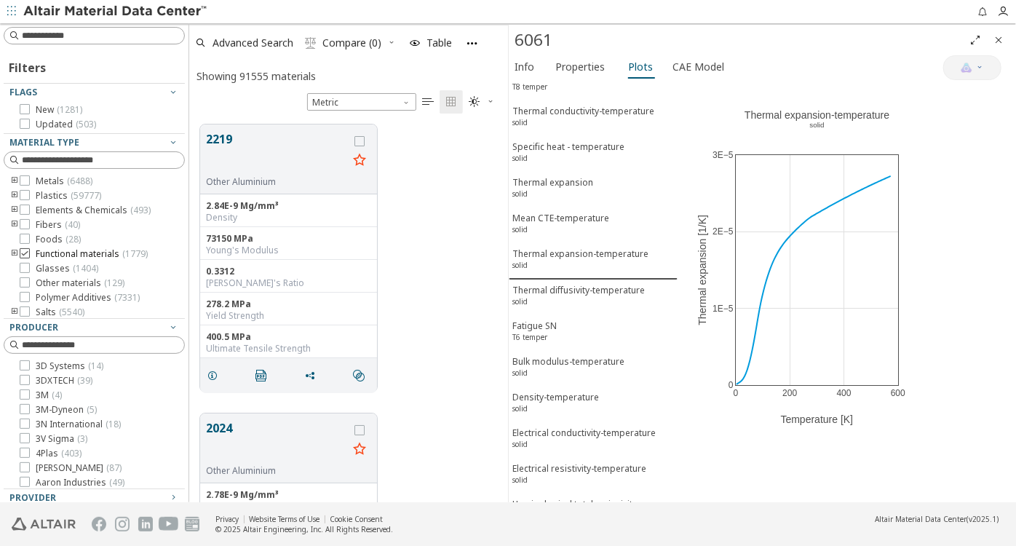
scroll to position [377, 307]
click at [15, 180] on icon "toogle group" at bounding box center [14, 181] width 10 height 12
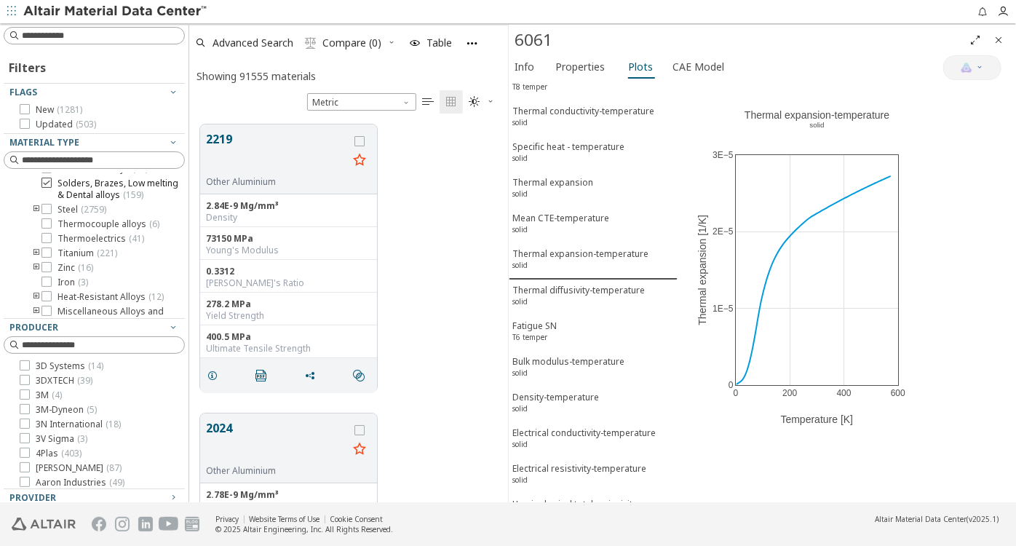
scroll to position [264, 0]
click at [45, 201] on icon at bounding box center [46, 196] width 10 height 10
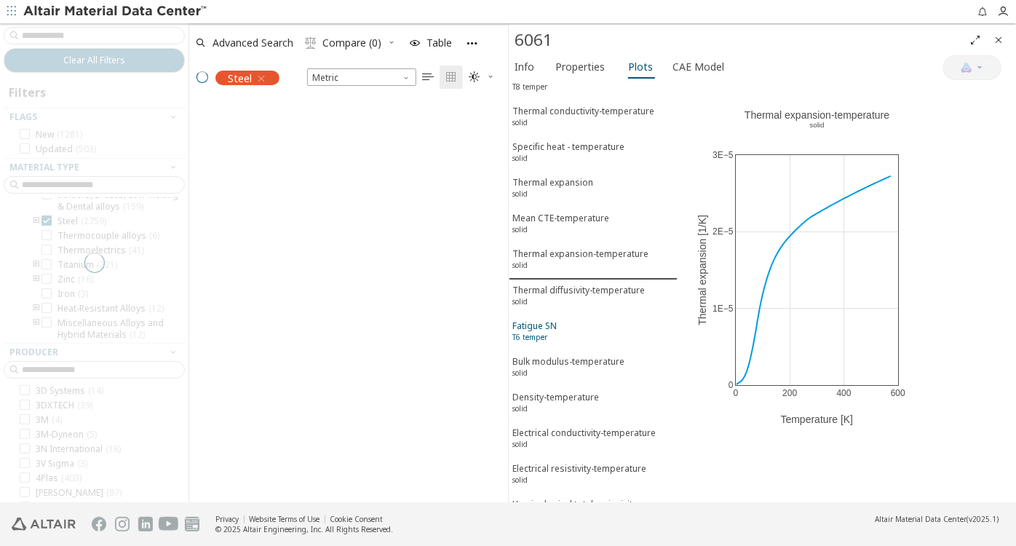
scroll to position [12, 12]
click at [996, 35] on icon "Close" at bounding box center [998, 40] width 12 height 12
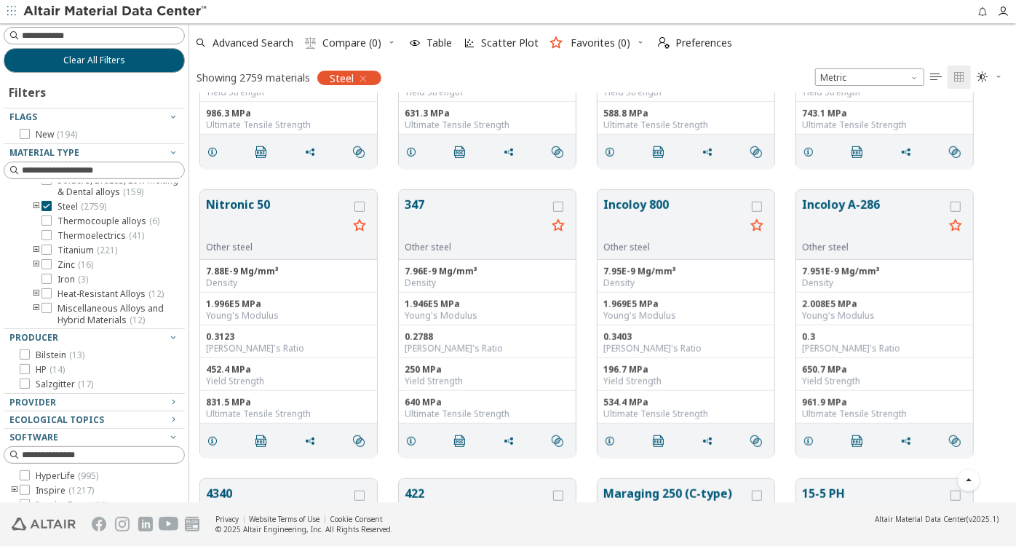
scroll to position [595, 0]
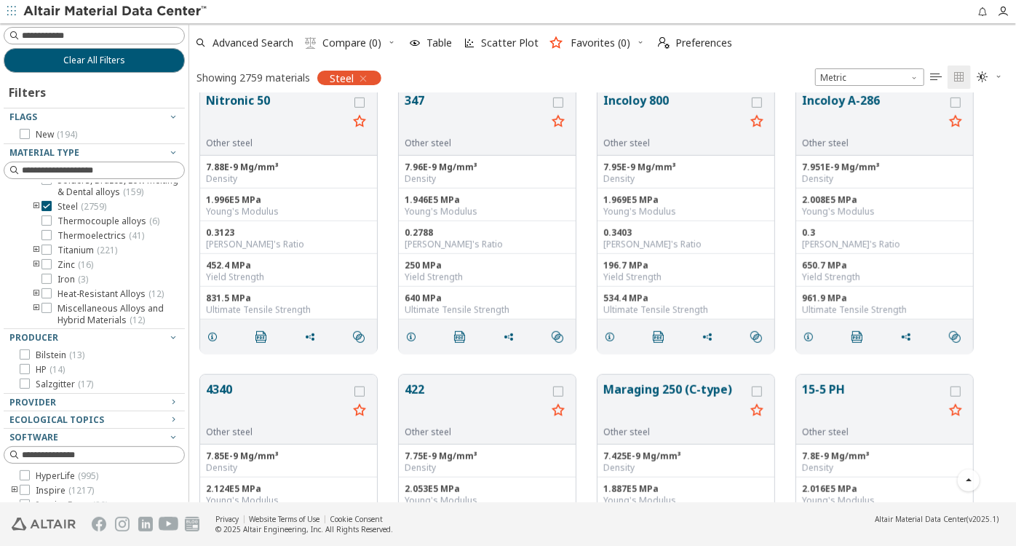
click at [37, 212] on icon "toogle group" at bounding box center [36, 207] width 10 height 12
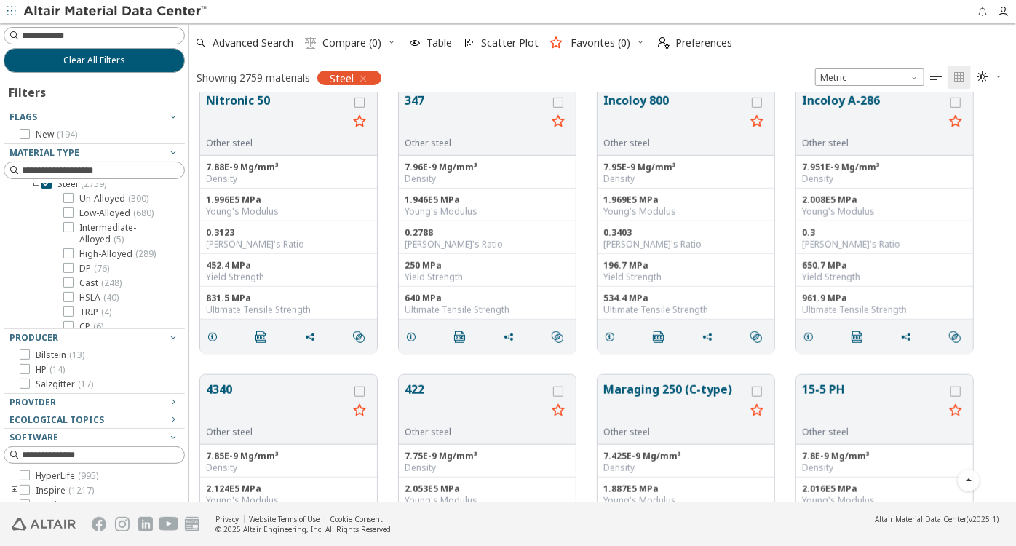
scroll to position [264, 0]
click at [98, 32] on input at bounding box center [103, 35] width 162 height 15
type input "****"
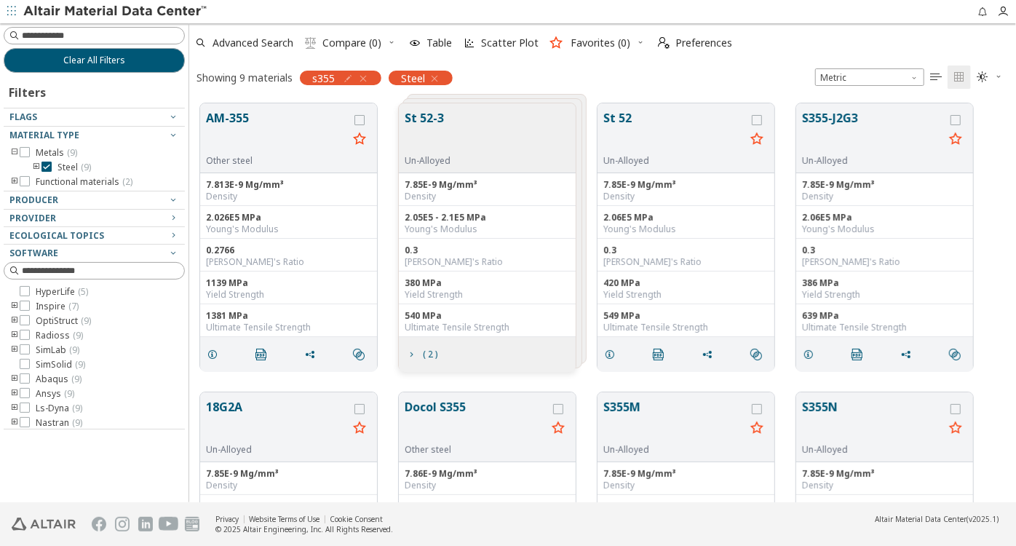
scroll to position [167, 0]
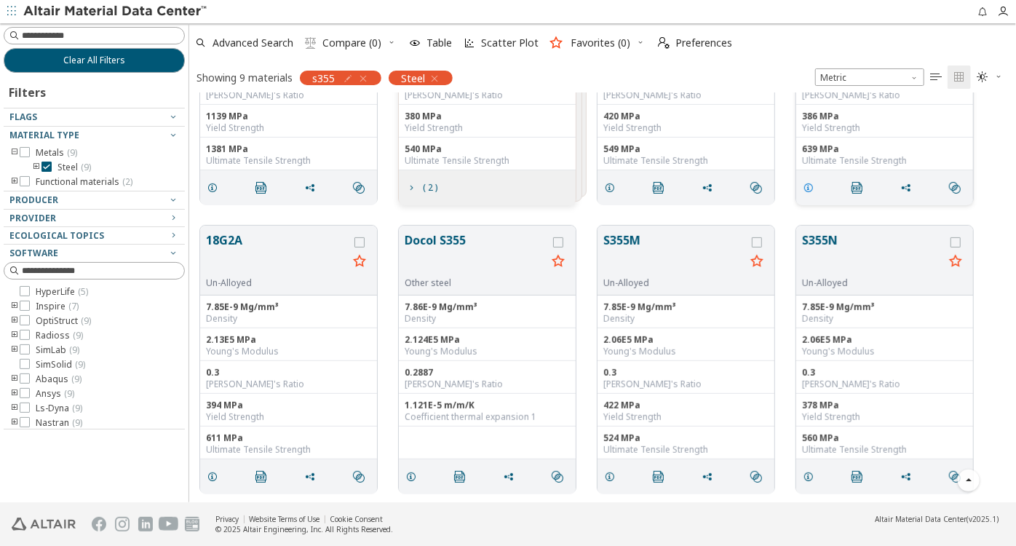
click at [803, 184] on icon "grid" at bounding box center [808, 188] width 12 height 12
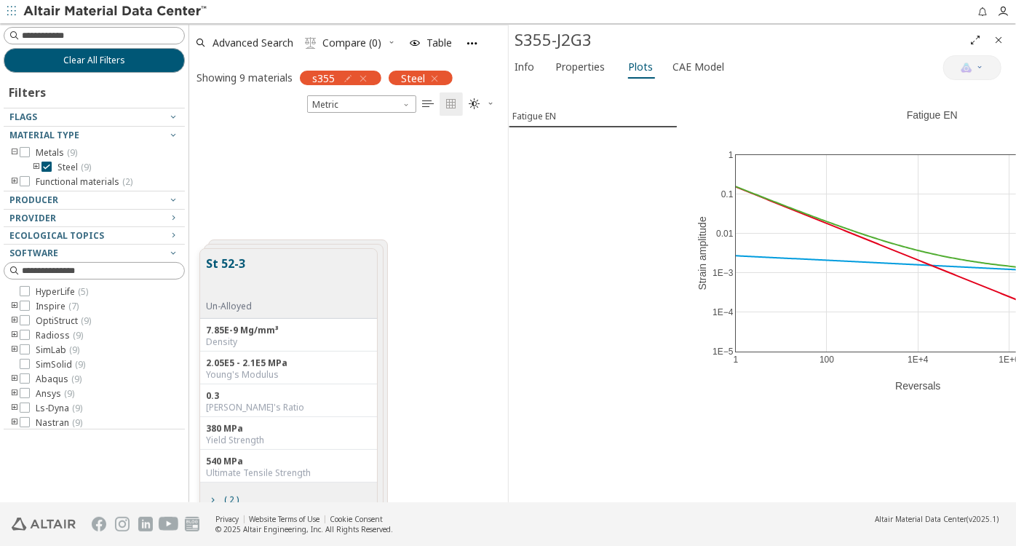
scroll to position [772, 0]
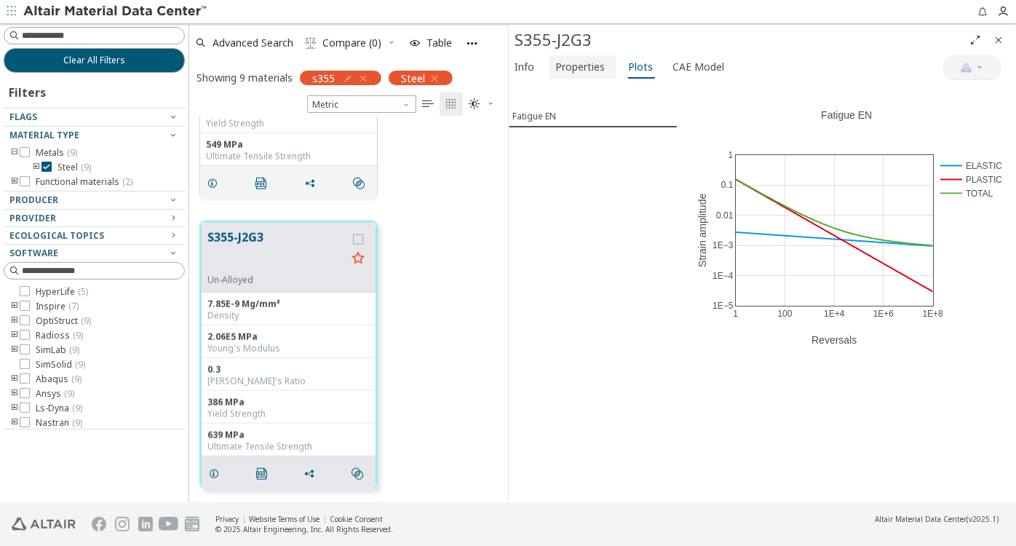
click at [583, 71] on span "Properties" at bounding box center [579, 66] width 49 height 23
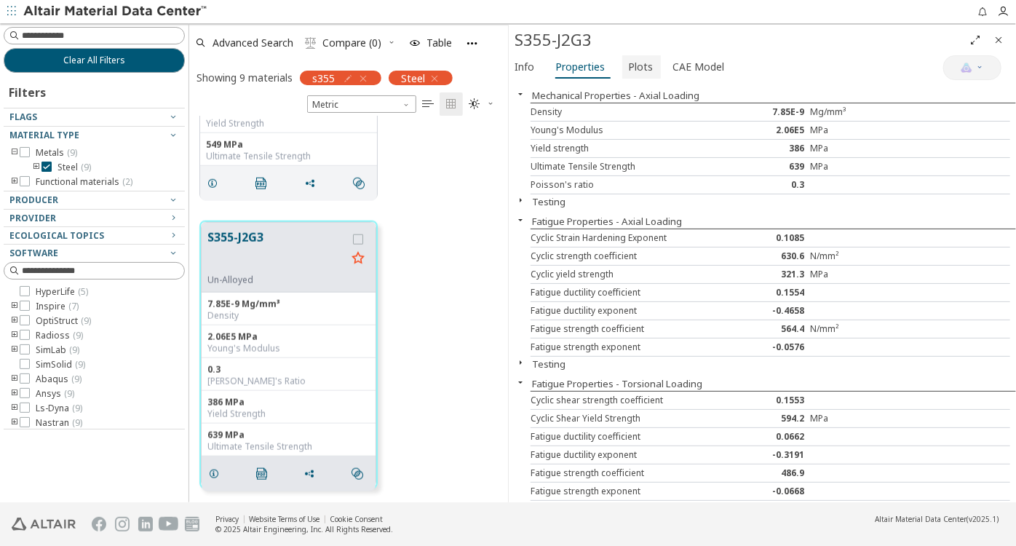
click at [642, 65] on span "Plots" at bounding box center [640, 66] width 25 height 23
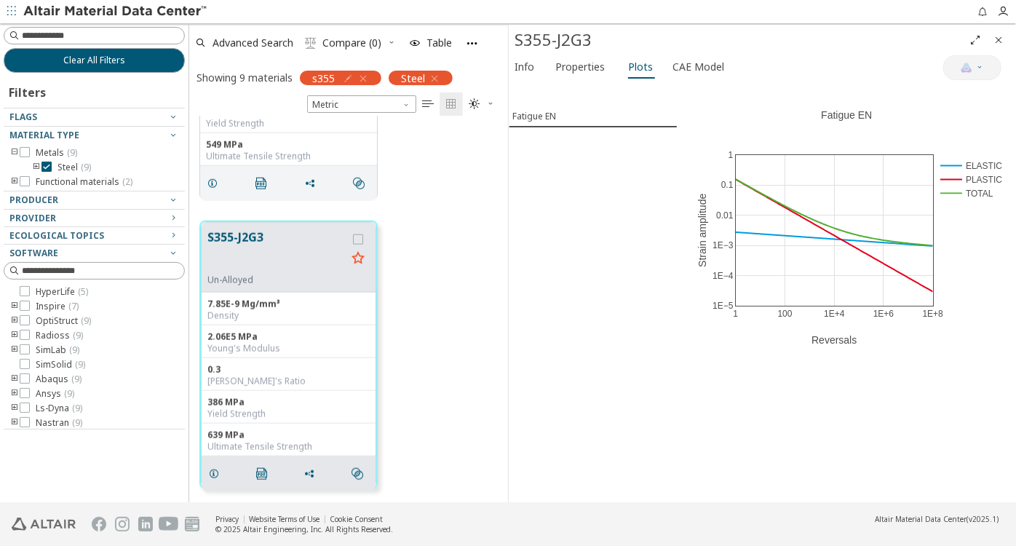
click at [997, 41] on icon "Close" at bounding box center [998, 40] width 12 height 12
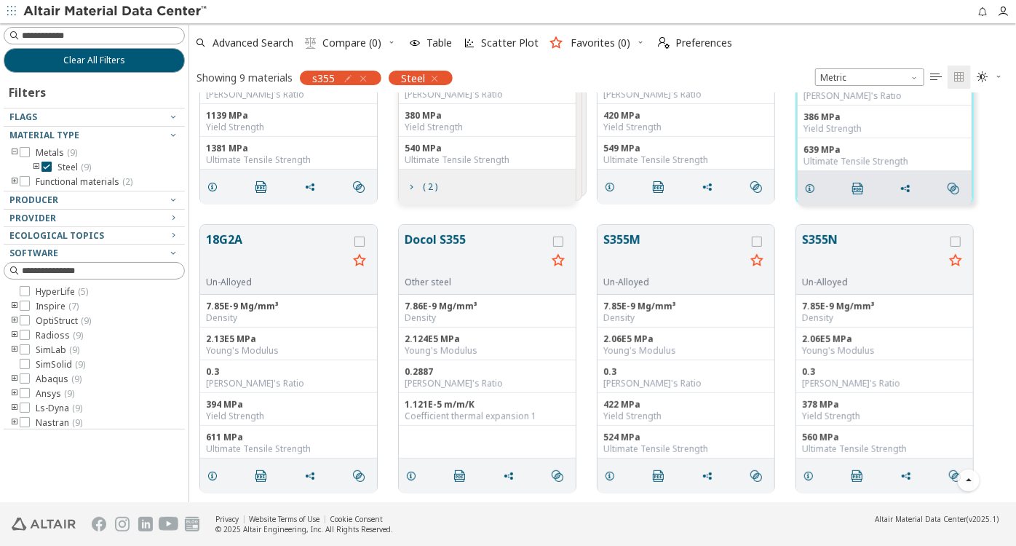
scroll to position [167, 0]
click at [611, 471] on icon "grid" at bounding box center [610, 477] width 12 height 12
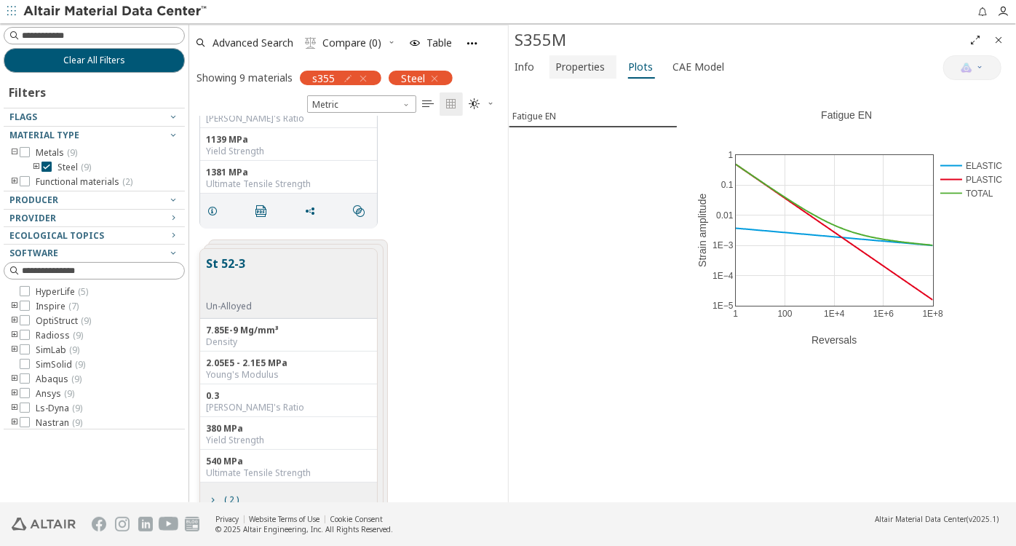
click at [574, 60] on span "Properties" at bounding box center [579, 66] width 49 height 23
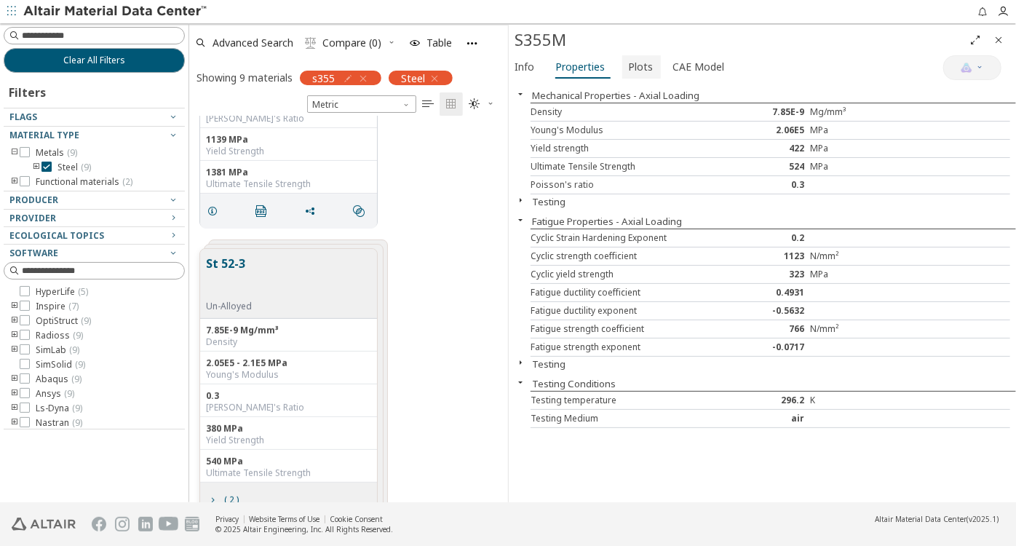
click at [636, 62] on span "Plots" at bounding box center [640, 66] width 25 height 23
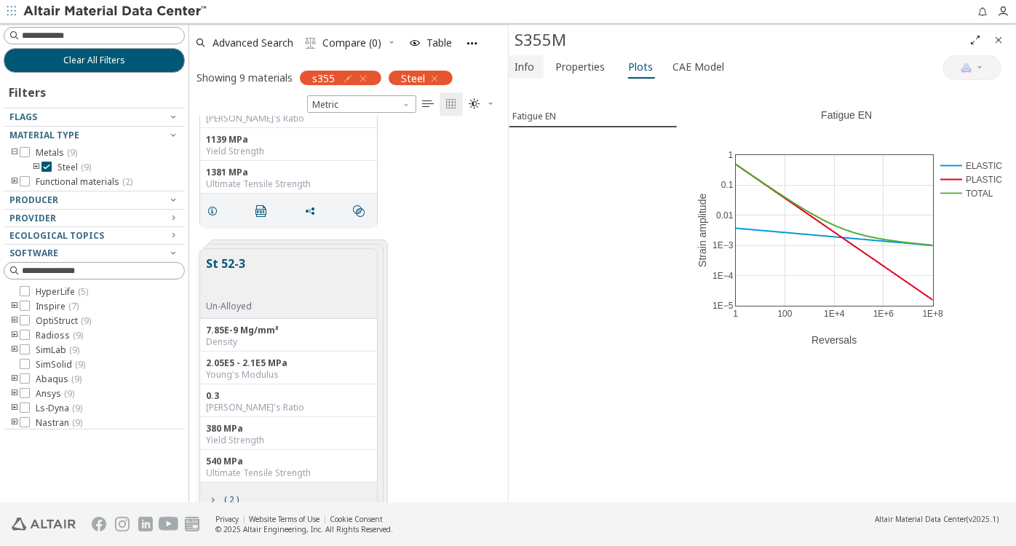
click at [535, 64] on span "Info" at bounding box center [525, 66] width 23 height 23
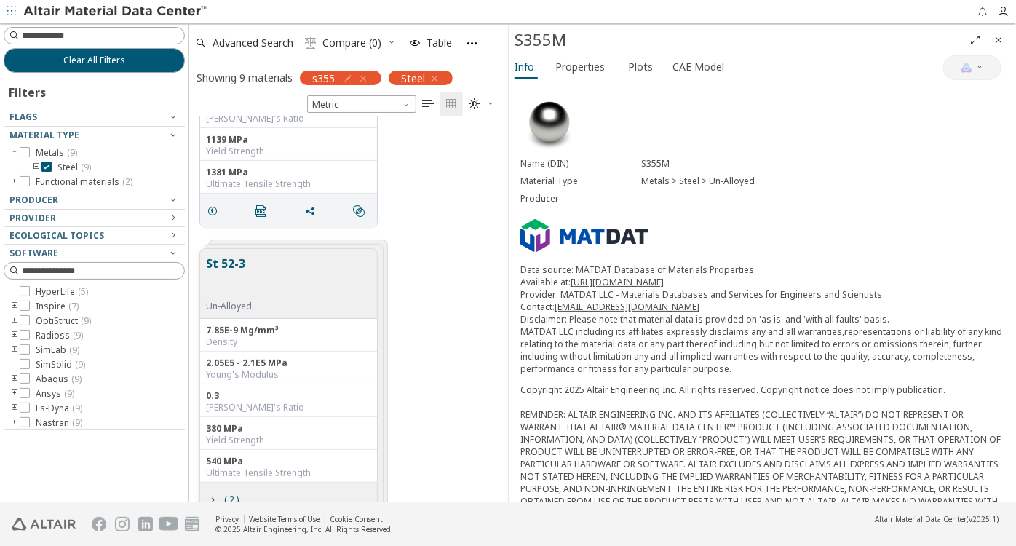
click at [1000, 35] on icon "Close" at bounding box center [998, 40] width 12 height 12
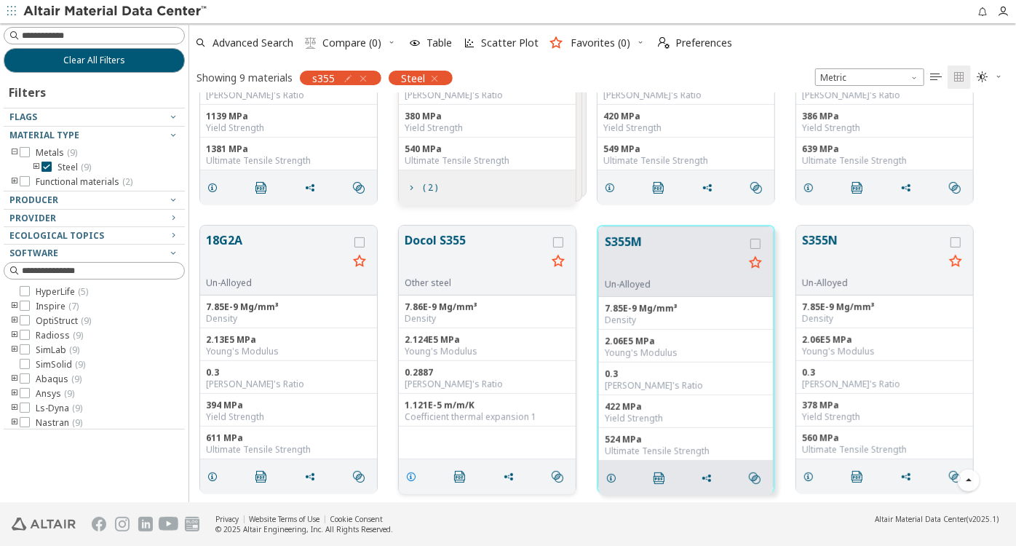
click at [412, 474] on icon "grid" at bounding box center [411, 477] width 12 height 12
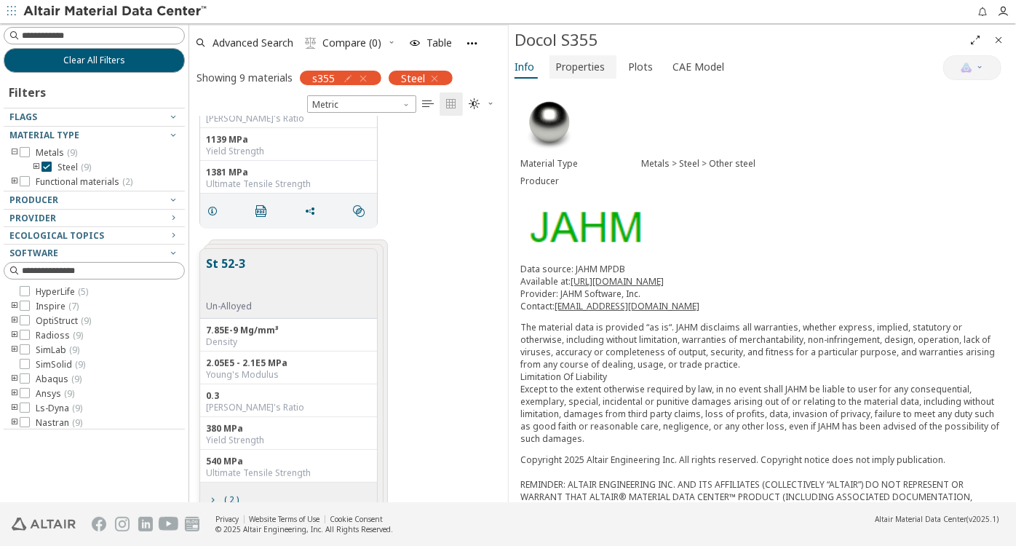
click at [581, 68] on span "Properties" at bounding box center [579, 66] width 49 height 23
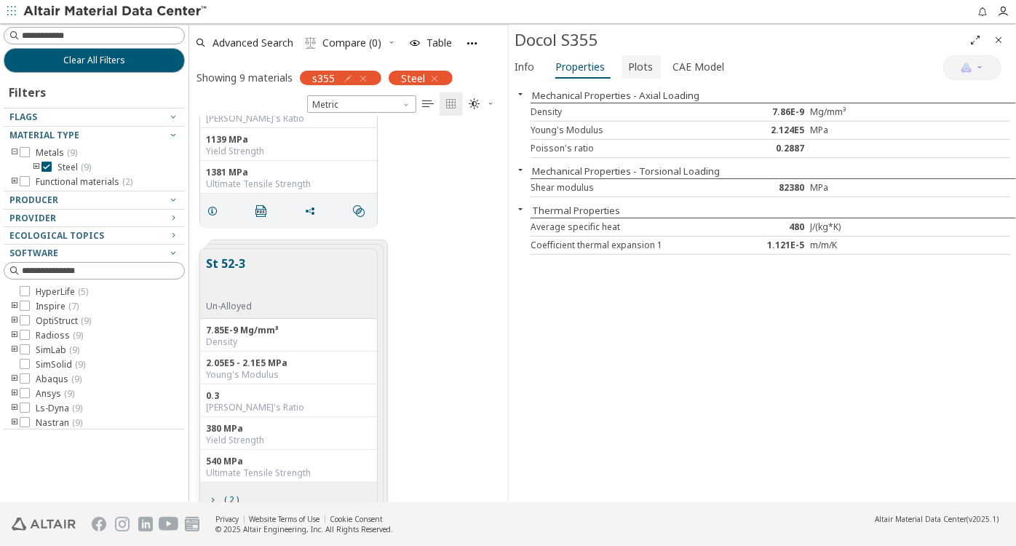
click at [638, 66] on span "Plots" at bounding box center [640, 66] width 25 height 23
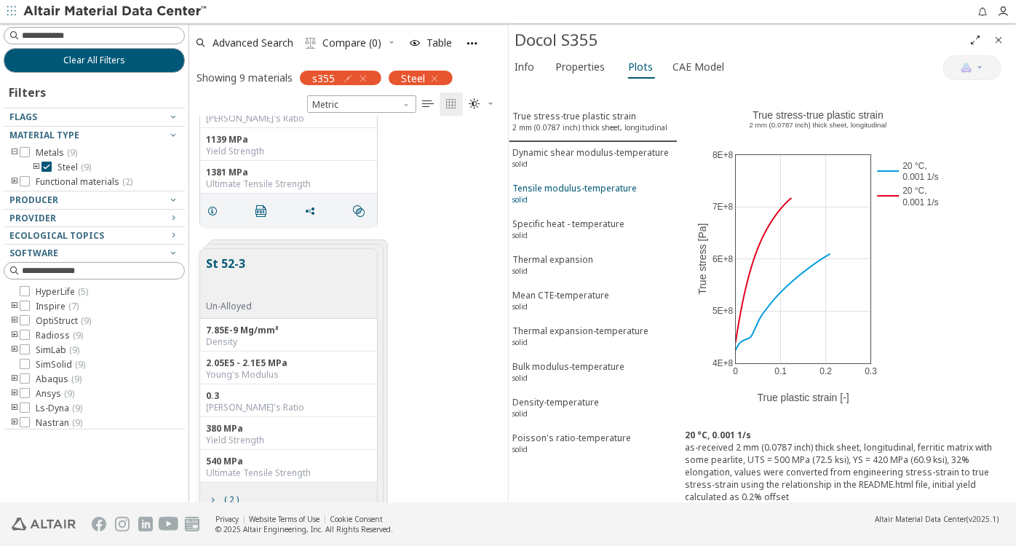
click at [599, 182] on div "Tensile modulus-temperature solid" at bounding box center [574, 195] width 124 height 27
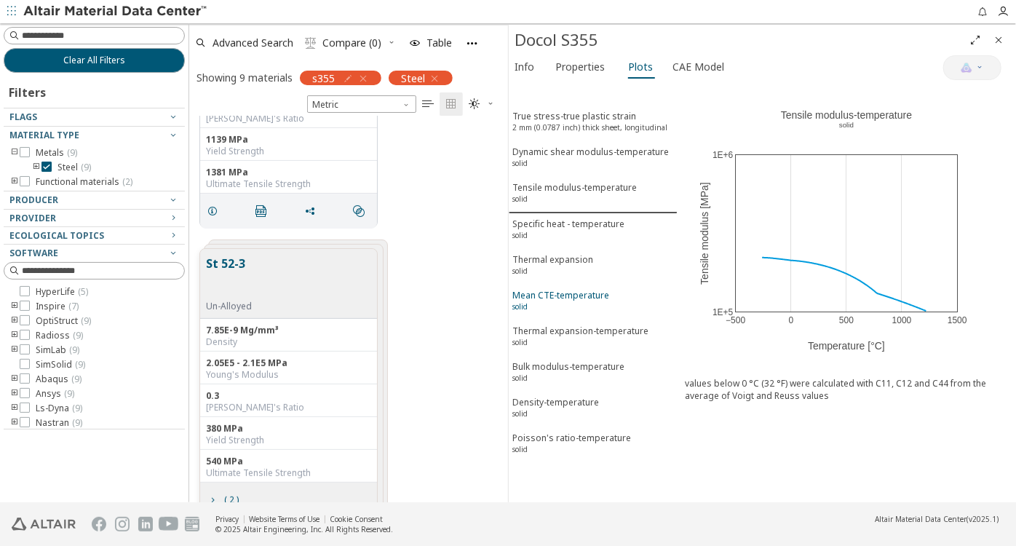
click at [570, 291] on div "Mean CTE-temperature solid" at bounding box center [560, 302] width 97 height 27
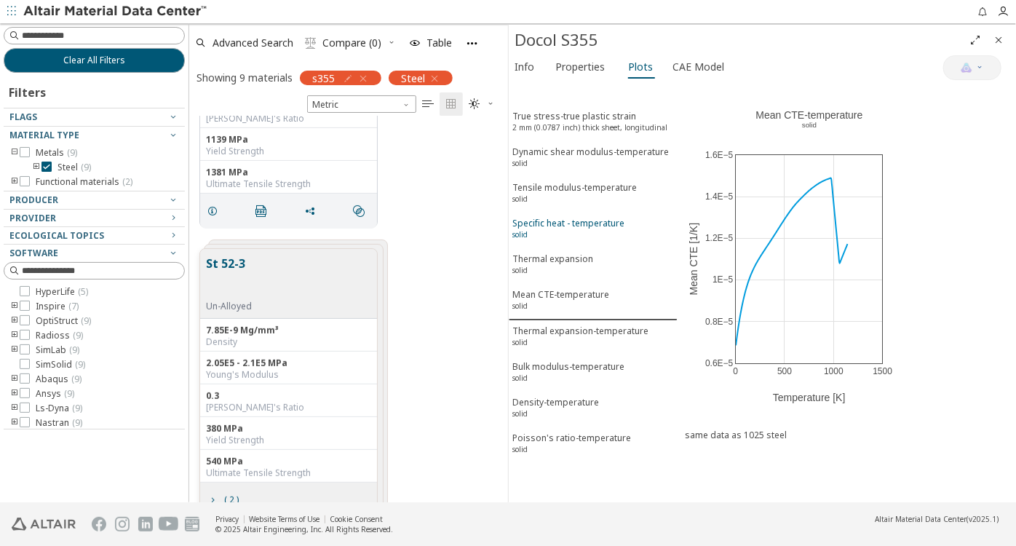
click at [561, 217] on div "Specific heat - temperature solid" at bounding box center [568, 230] width 112 height 27
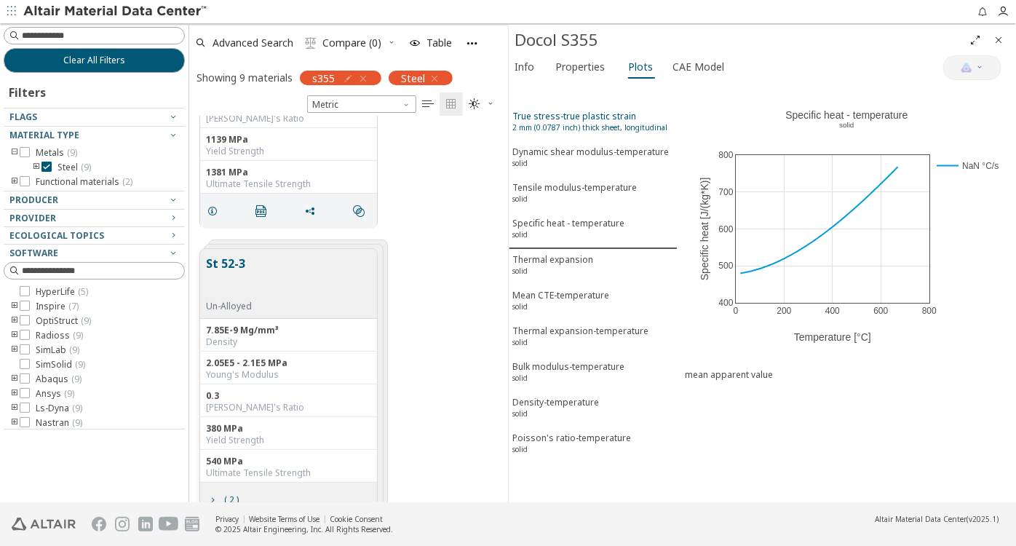
click at [597, 122] on sup "2 mm (0.0787 inch) thick sheet, longitudinal" at bounding box center [589, 127] width 155 height 10
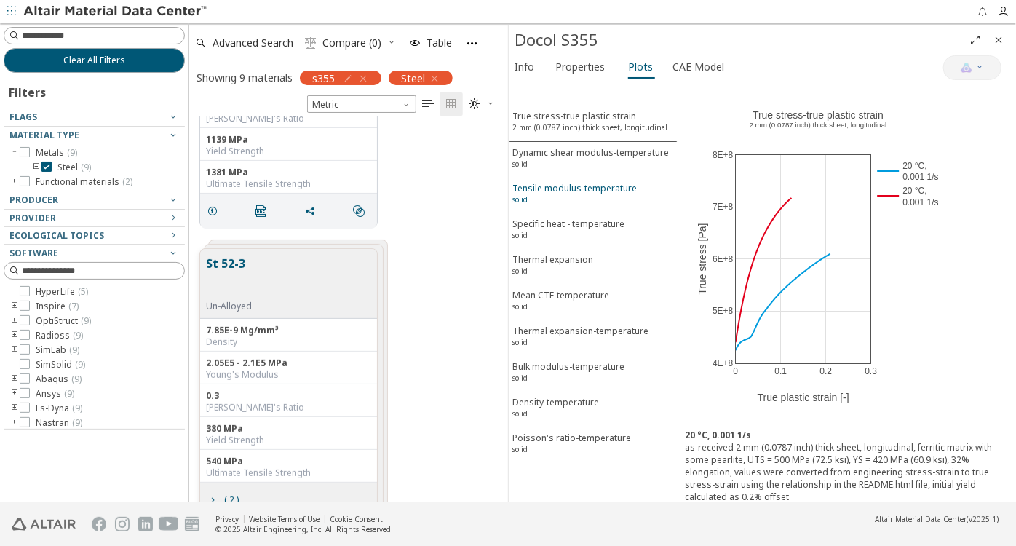
click at [588, 188] on div "Tensile modulus-temperature solid" at bounding box center [574, 195] width 124 height 27
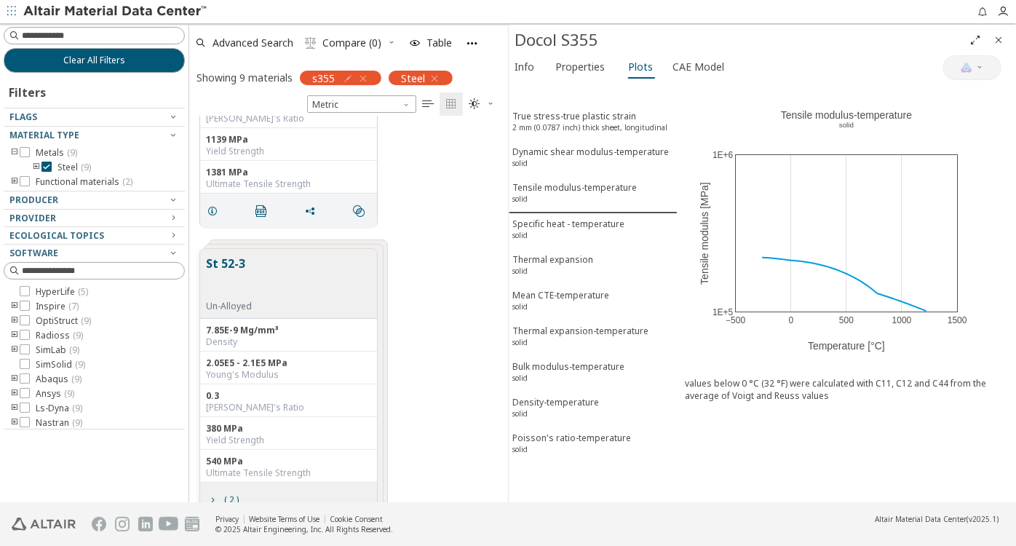
click at [1004, 36] on span "Close" at bounding box center [997, 39] width 17 height 23
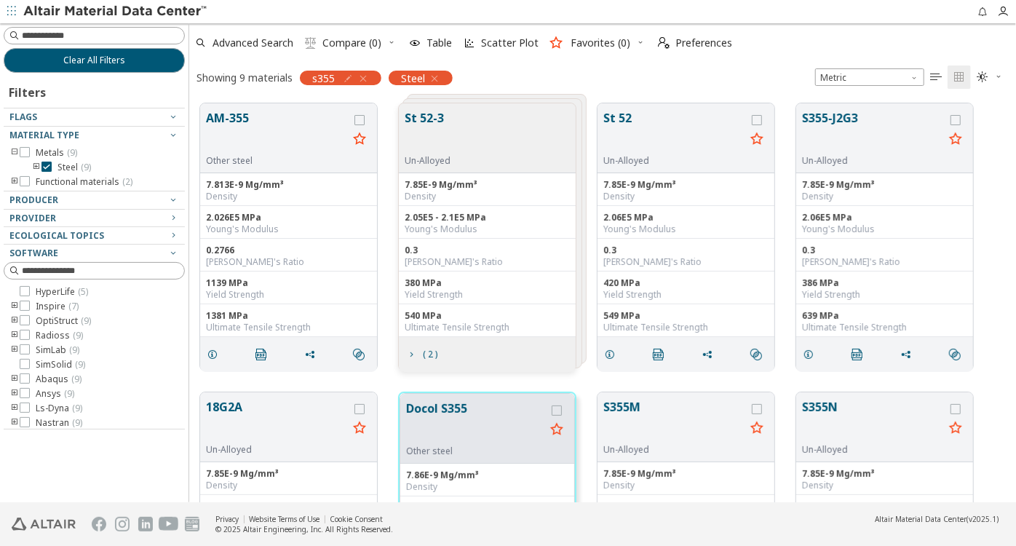
click at [36, 165] on icon "toogle group" at bounding box center [36, 167] width 10 height 12
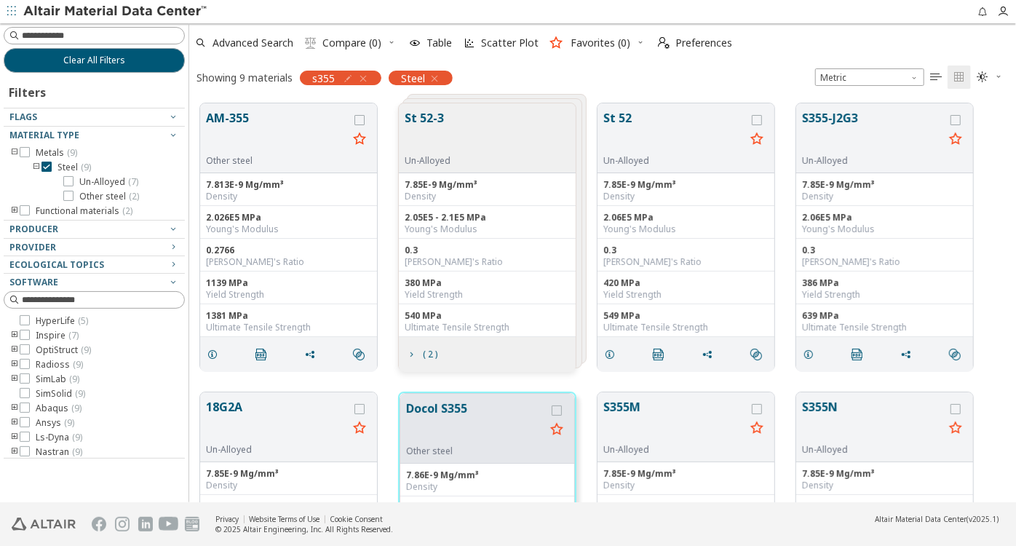
click at [361, 76] on icon "button" at bounding box center [363, 79] width 12 height 12
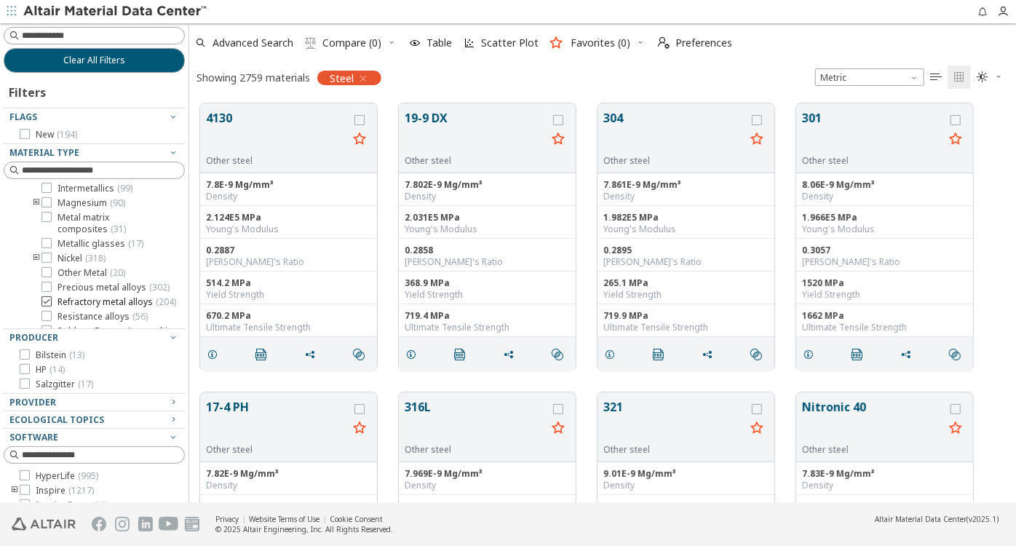
scroll to position [264, 0]
click at [37, 212] on icon "toogle group" at bounding box center [36, 207] width 10 height 12
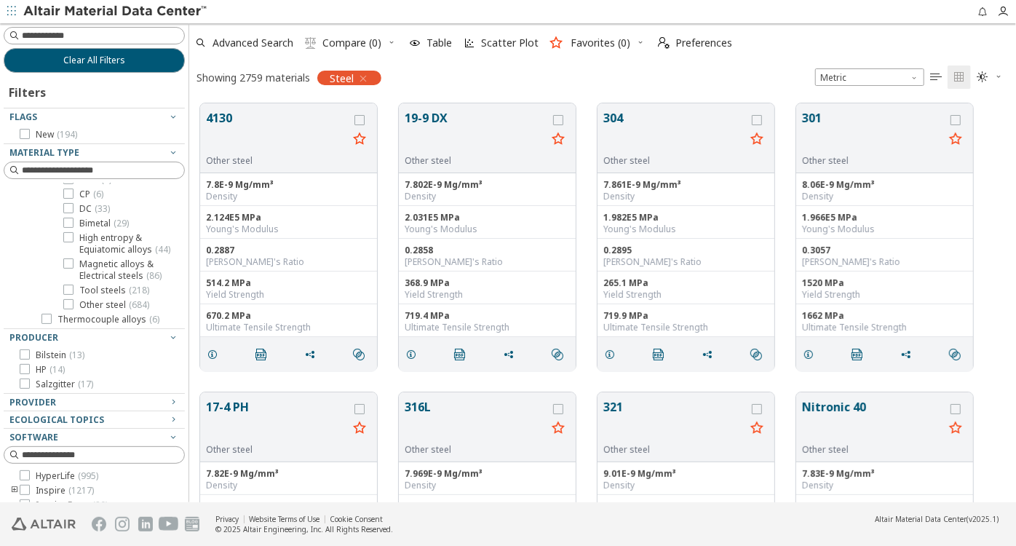
scroll to position [396, 0]
click at [65, 236] on icon at bounding box center [68, 231] width 10 height 10
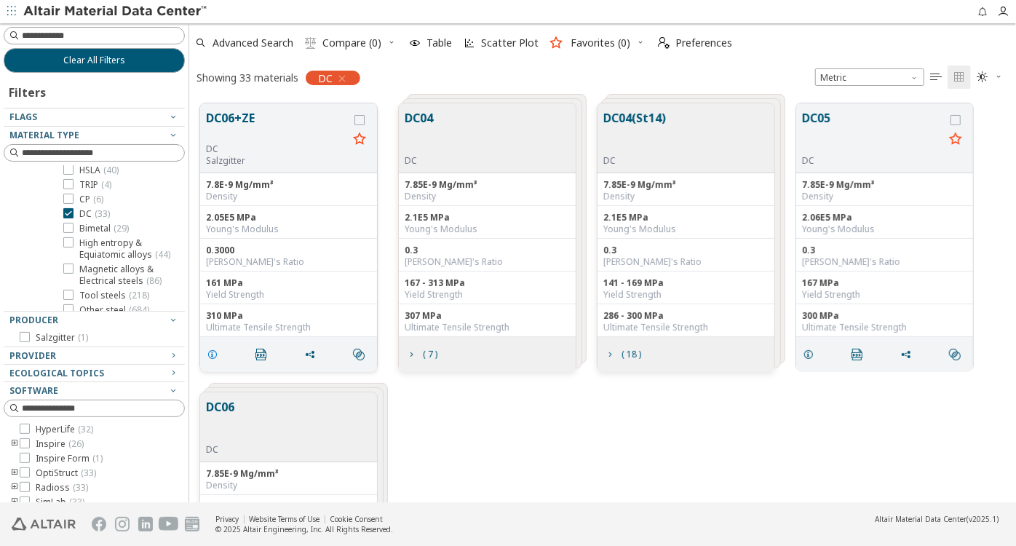
click at [216, 351] on icon "grid" at bounding box center [213, 354] width 12 height 12
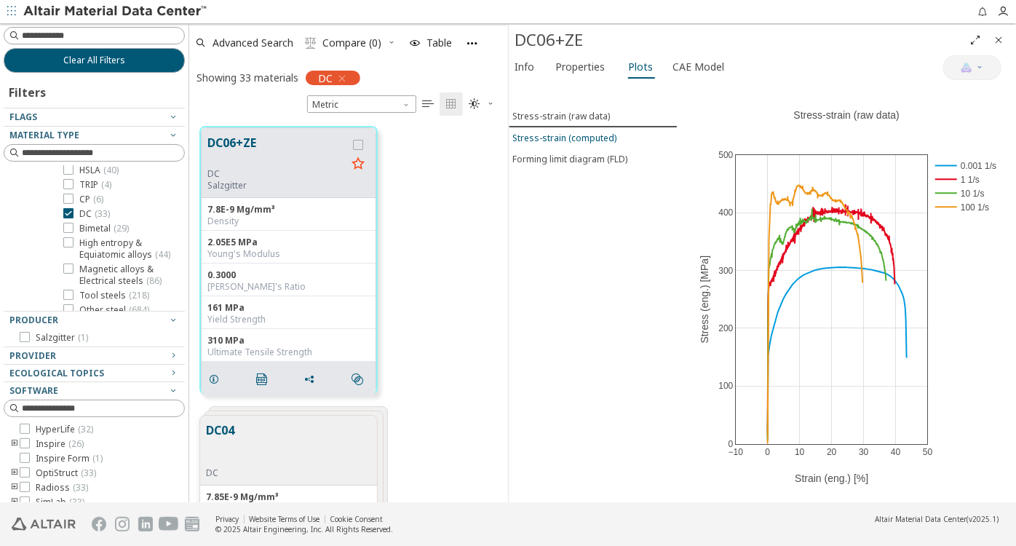
click at [596, 135] on div "Stress-strain (computed)" at bounding box center [564, 138] width 104 height 12
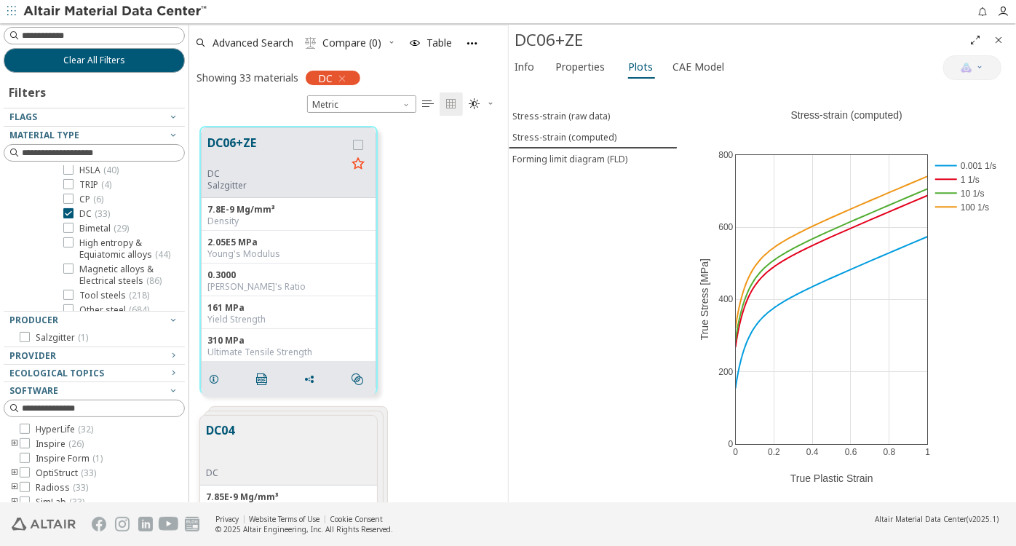
click at [1002, 34] on icon "Close" at bounding box center [998, 40] width 12 height 12
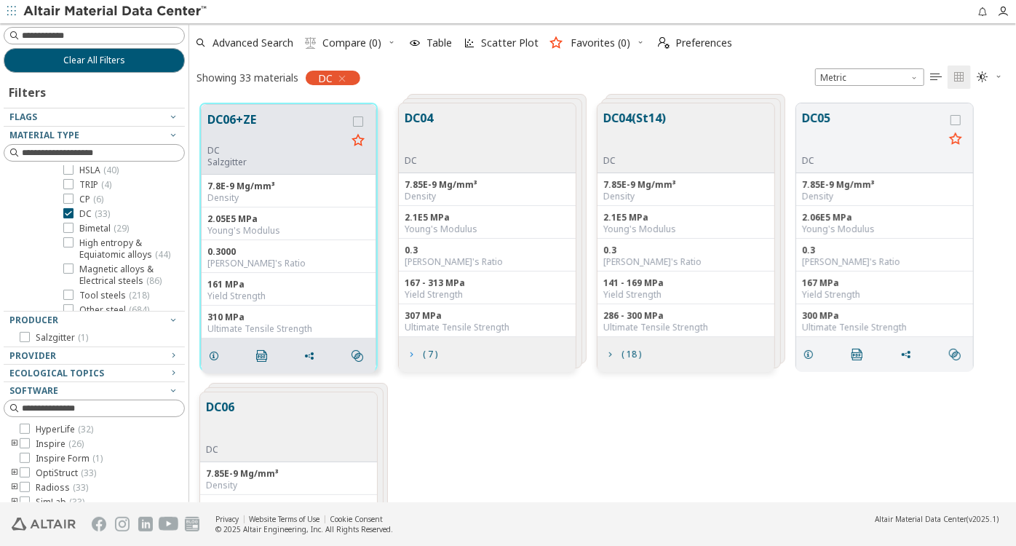
click at [411, 353] on icon "grid" at bounding box center [411, 354] width 12 height 12
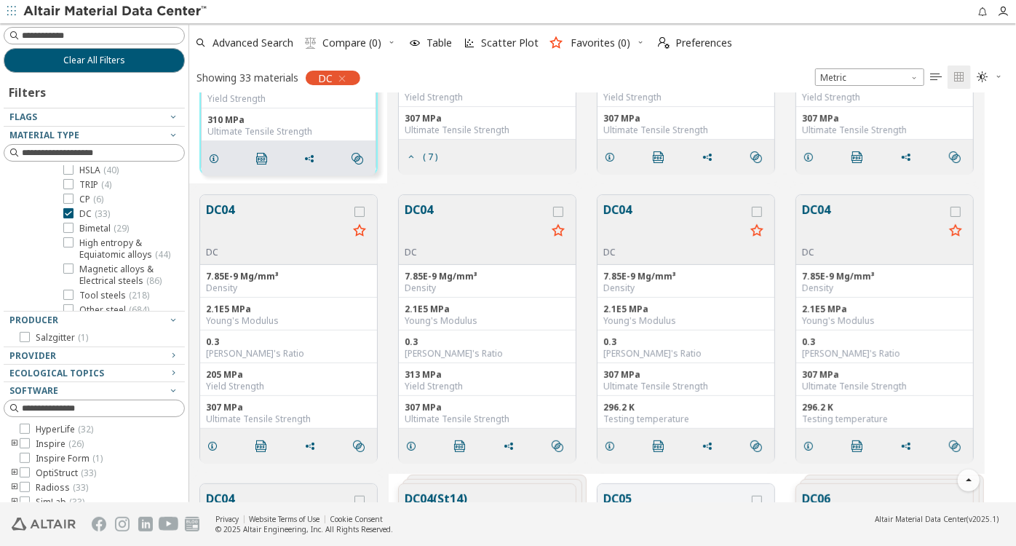
scroll to position [198, 0]
click at [409, 442] on icon "grid" at bounding box center [411, 445] width 12 height 12
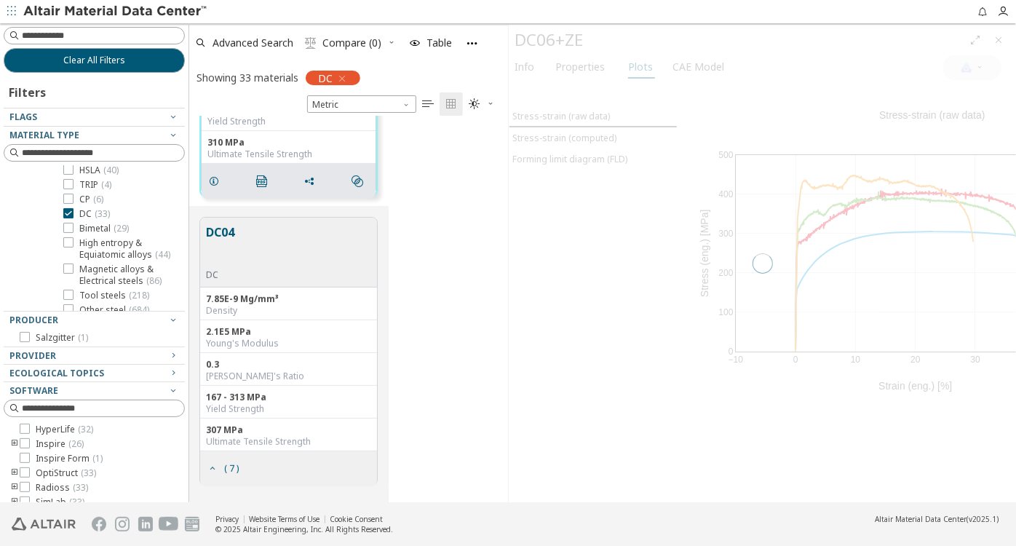
scroll to position [12, 12]
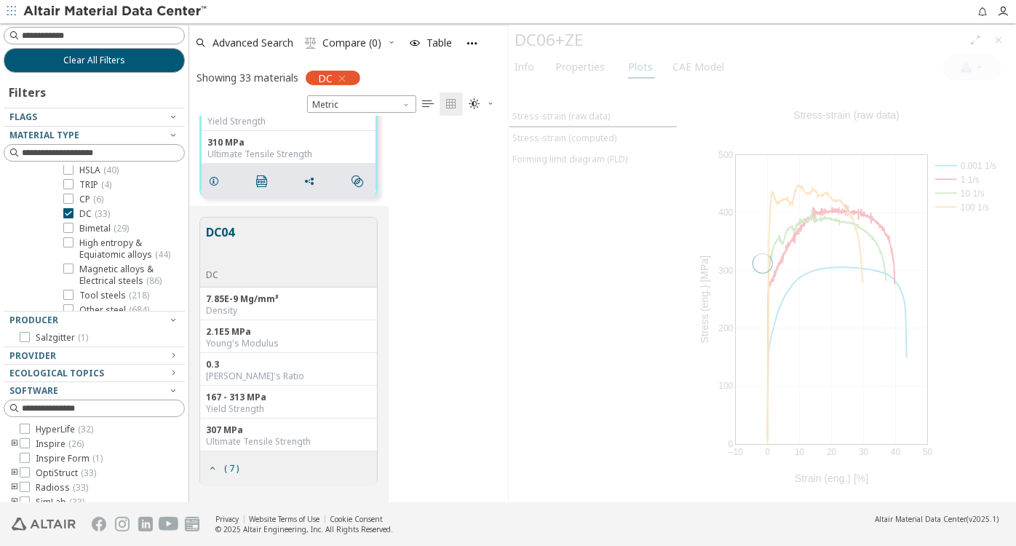
scroll to position [1350, 0]
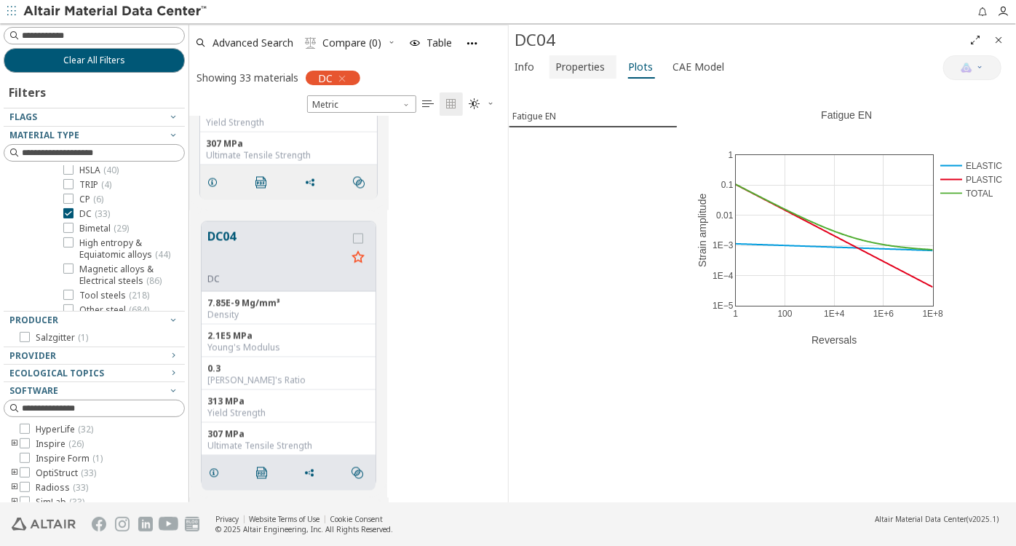
click at [562, 66] on span "Properties" at bounding box center [579, 66] width 49 height 23
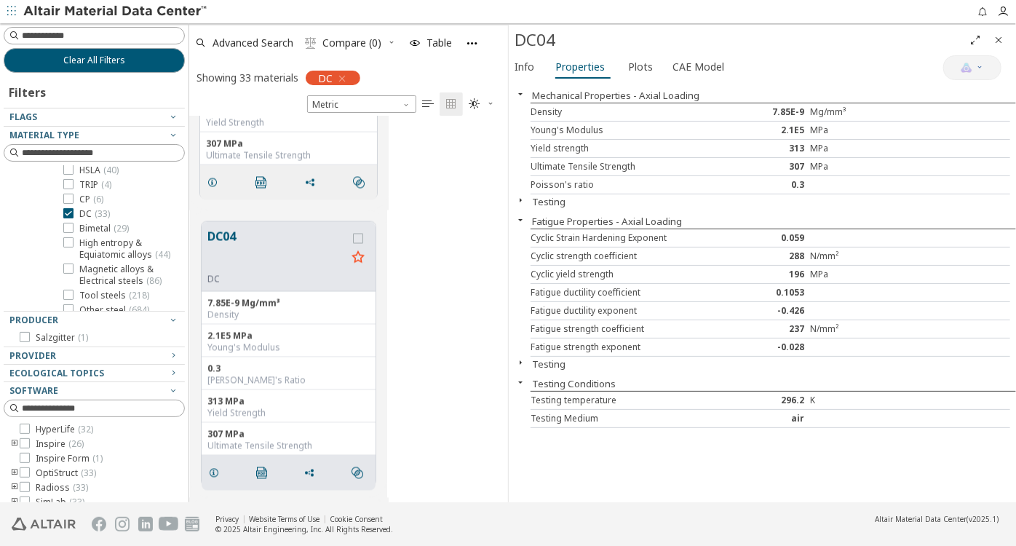
click at [1002, 36] on icon "Close" at bounding box center [998, 40] width 12 height 12
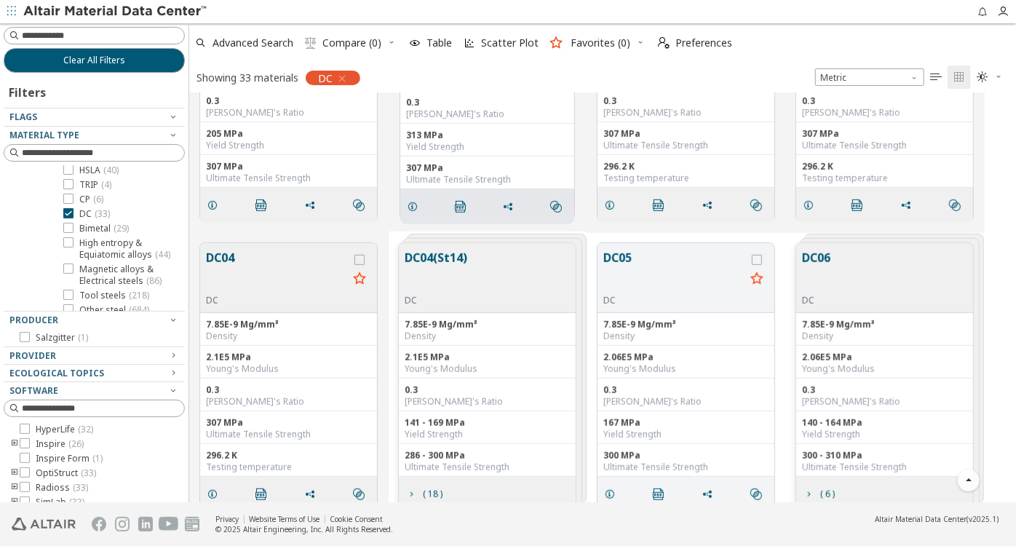
scroll to position [455, 0]
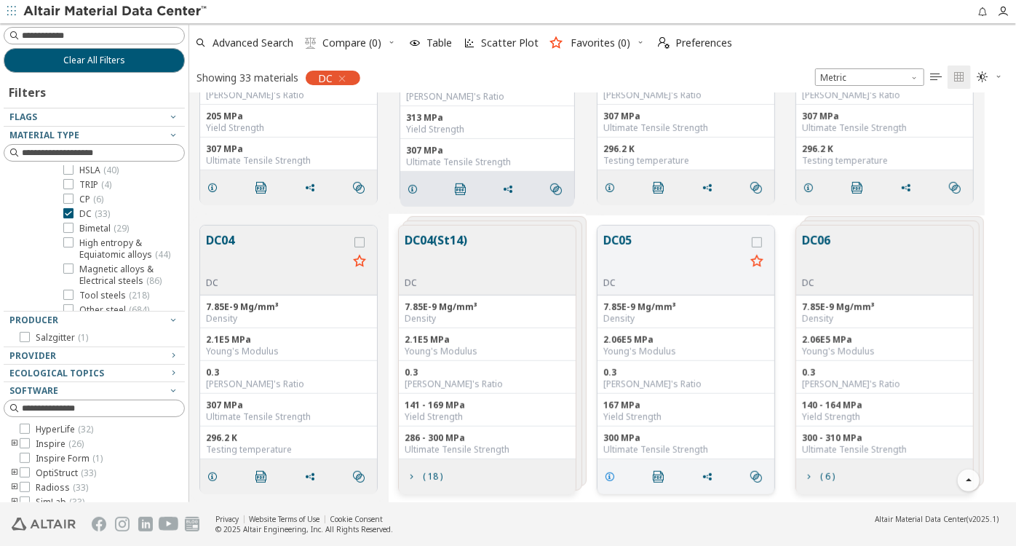
click at [605, 473] on icon "grid" at bounding box center [610, 477] width 12 height 12
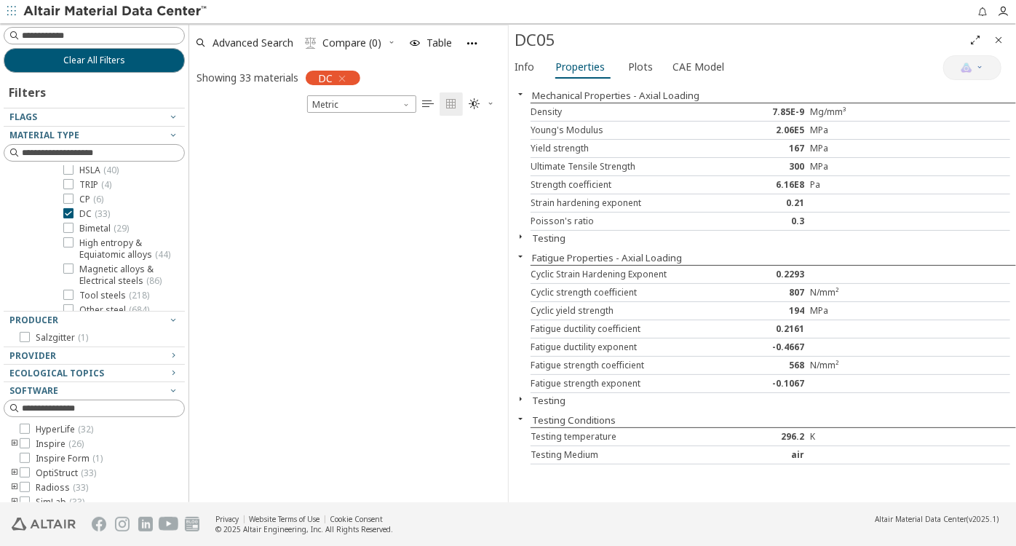
scroll to position [2793, 0]
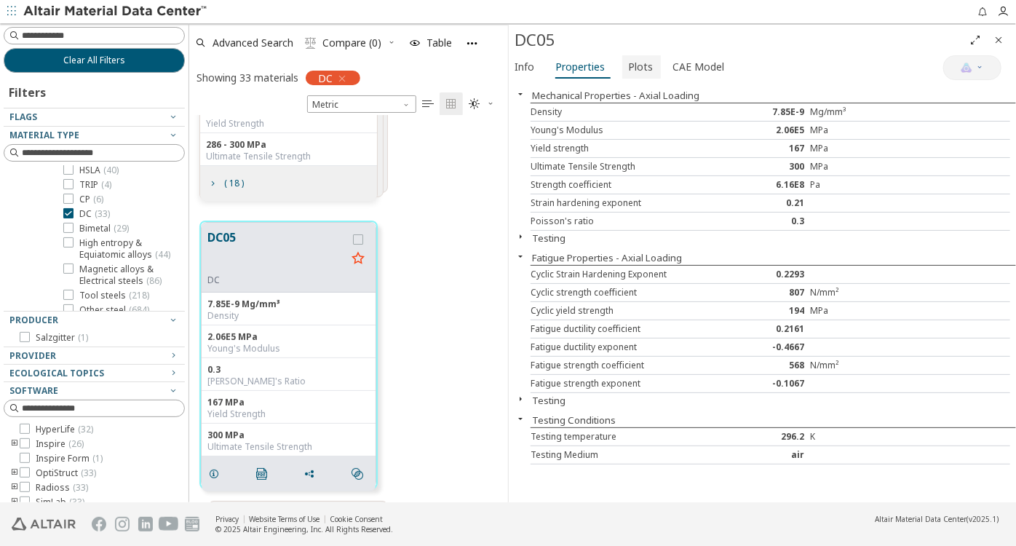
click at [632, 71] on span "Plots" at bounding box center [640, 66] width 25 height 23
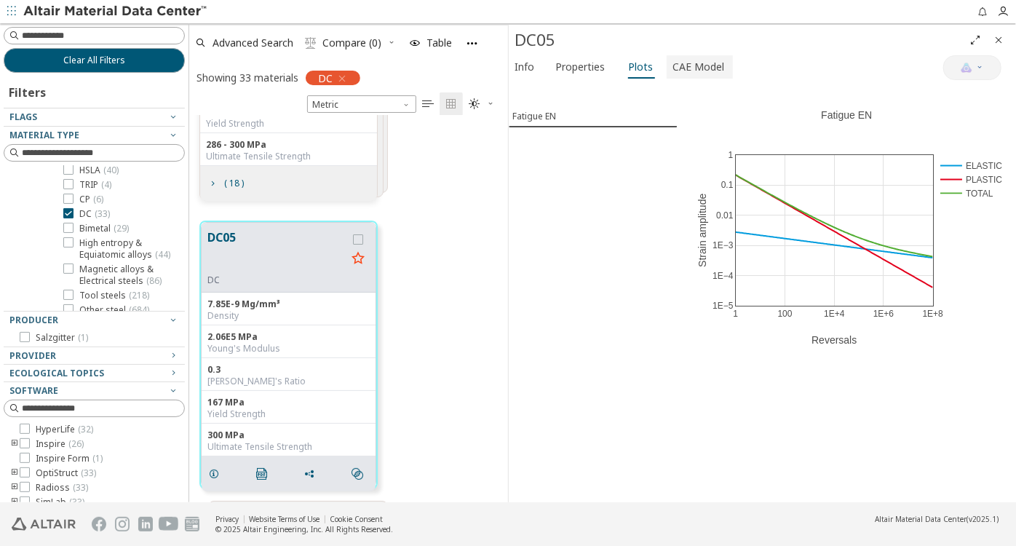
click at [678, 71] on span "CAE Model" at bounding box center [698, 66] width 52 height 23
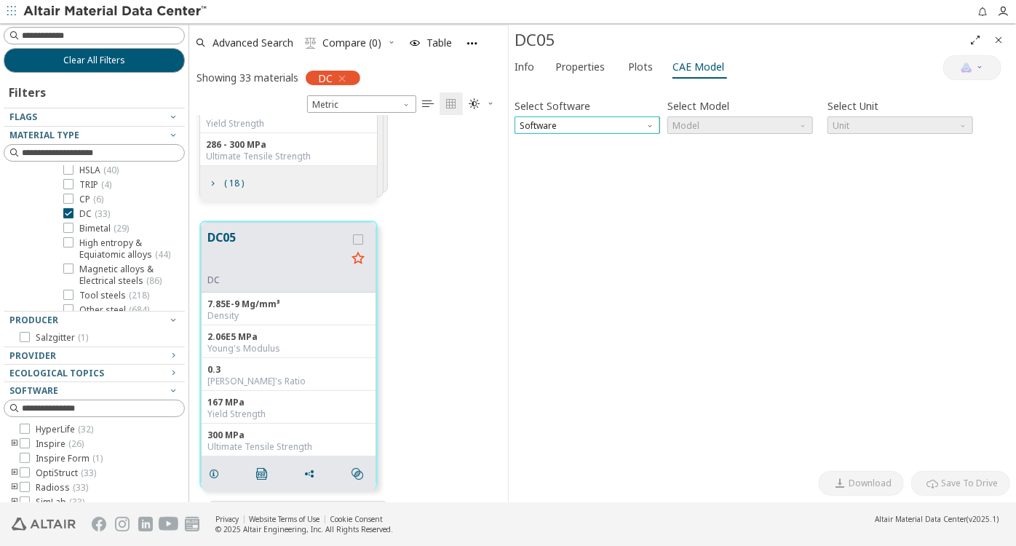
click at [571, 124] on span "Software" at bounding box center [586, 124] width 145 height 17
click at [999, 39] on icon "Close" at bounding box center [998, 40] width 12 height 12
